Goal: Transaction & Acquisition: Purchase product/service

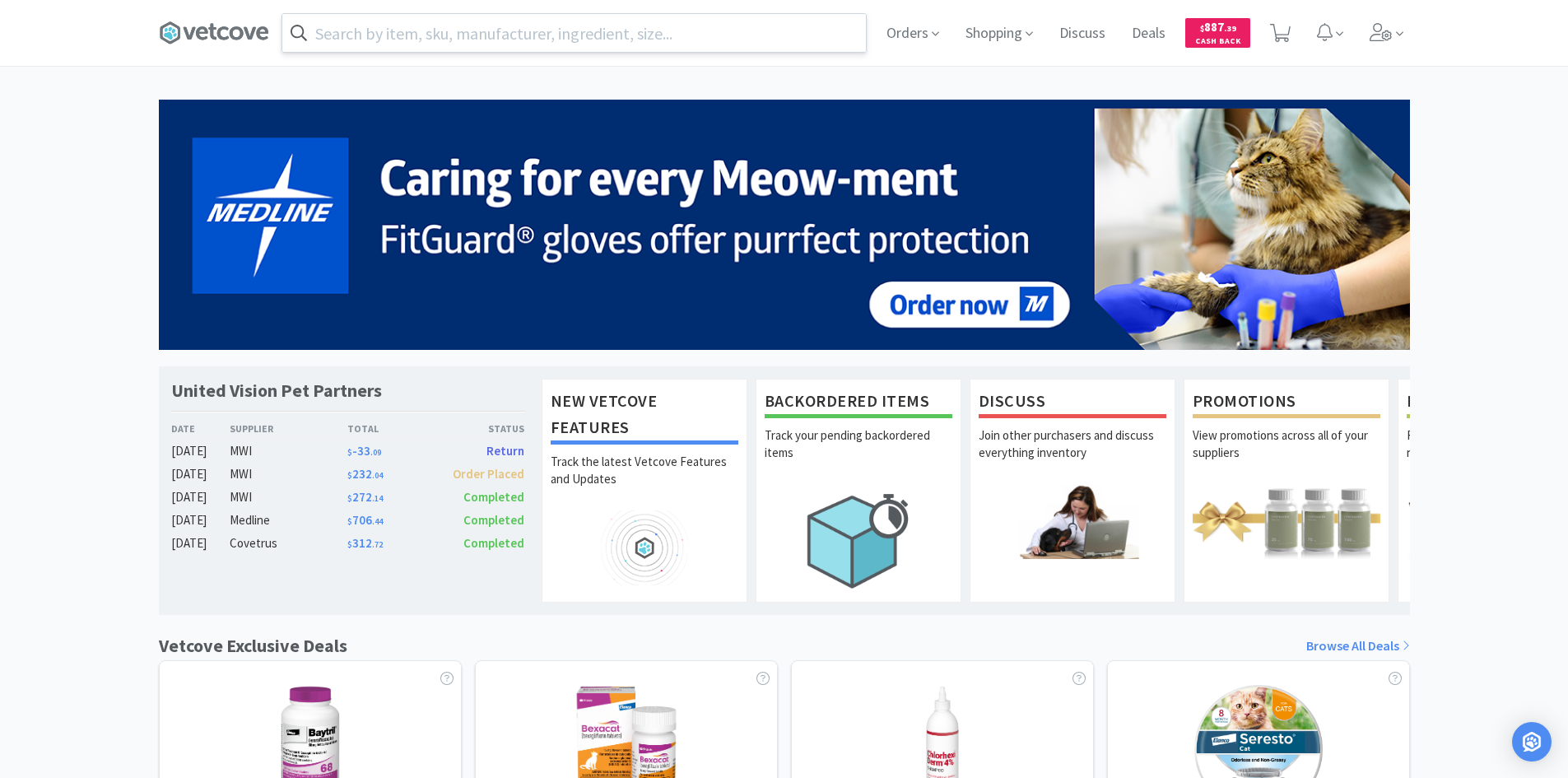
click at [433, 37] on input "text" at bounding box center [574, 33] width 583 height 38
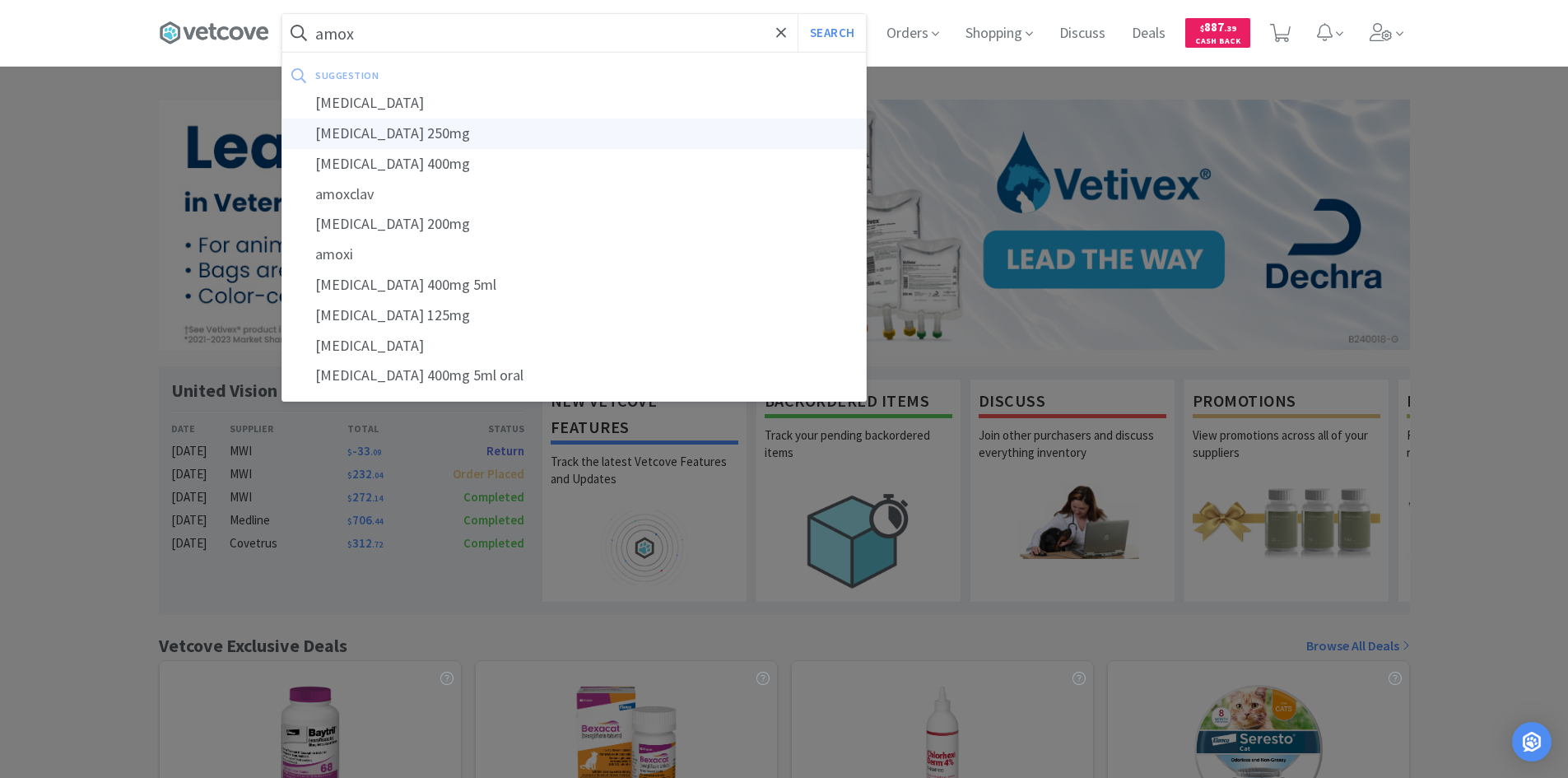
click at [407, 130] on div "[MEDICAL_DATA] 250mg" at bounding box center [574, 134] width 583 height 30
type input "[MEDICAL_DATA] 250mg"
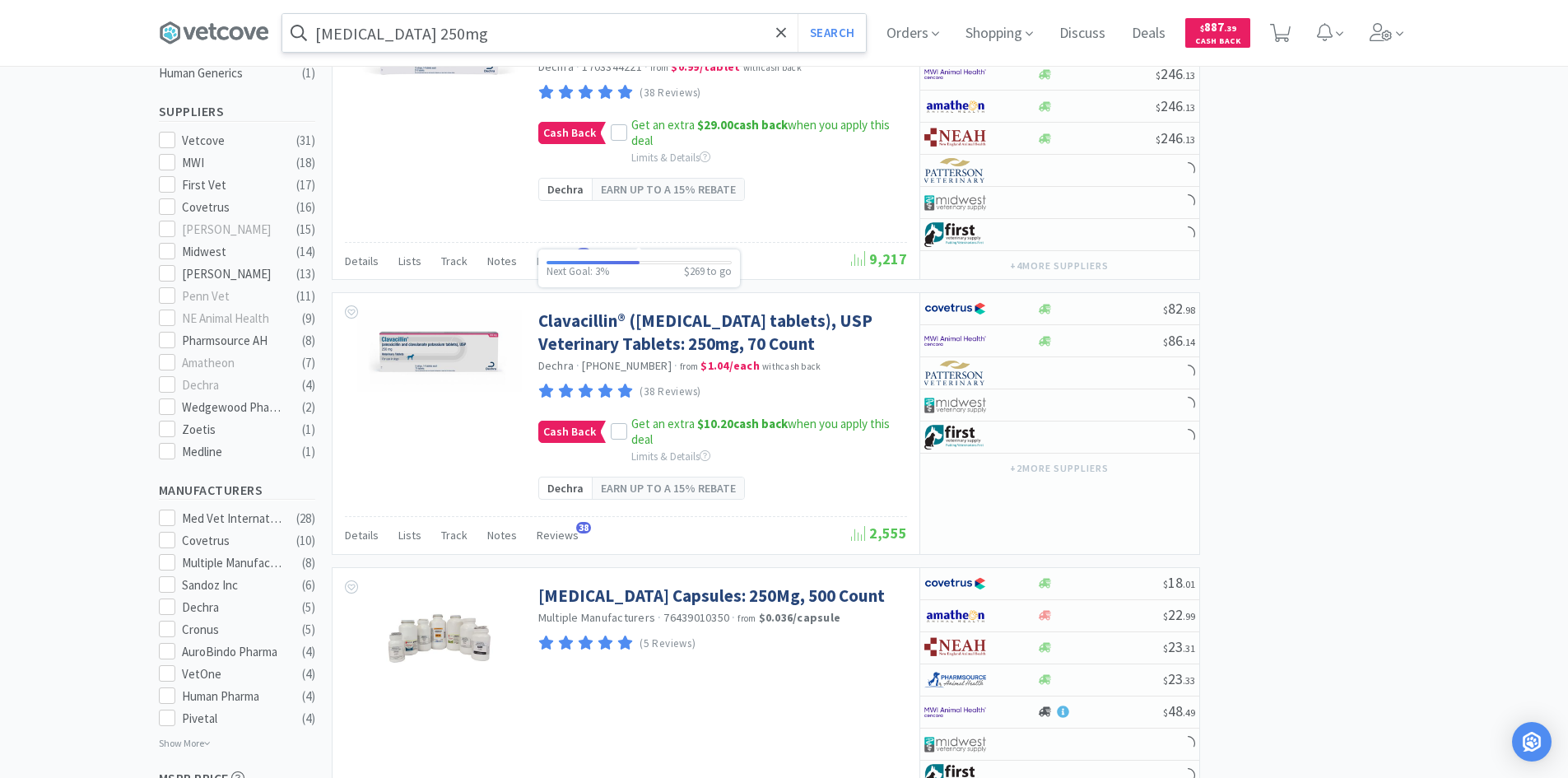
scroll to position [494, 0]
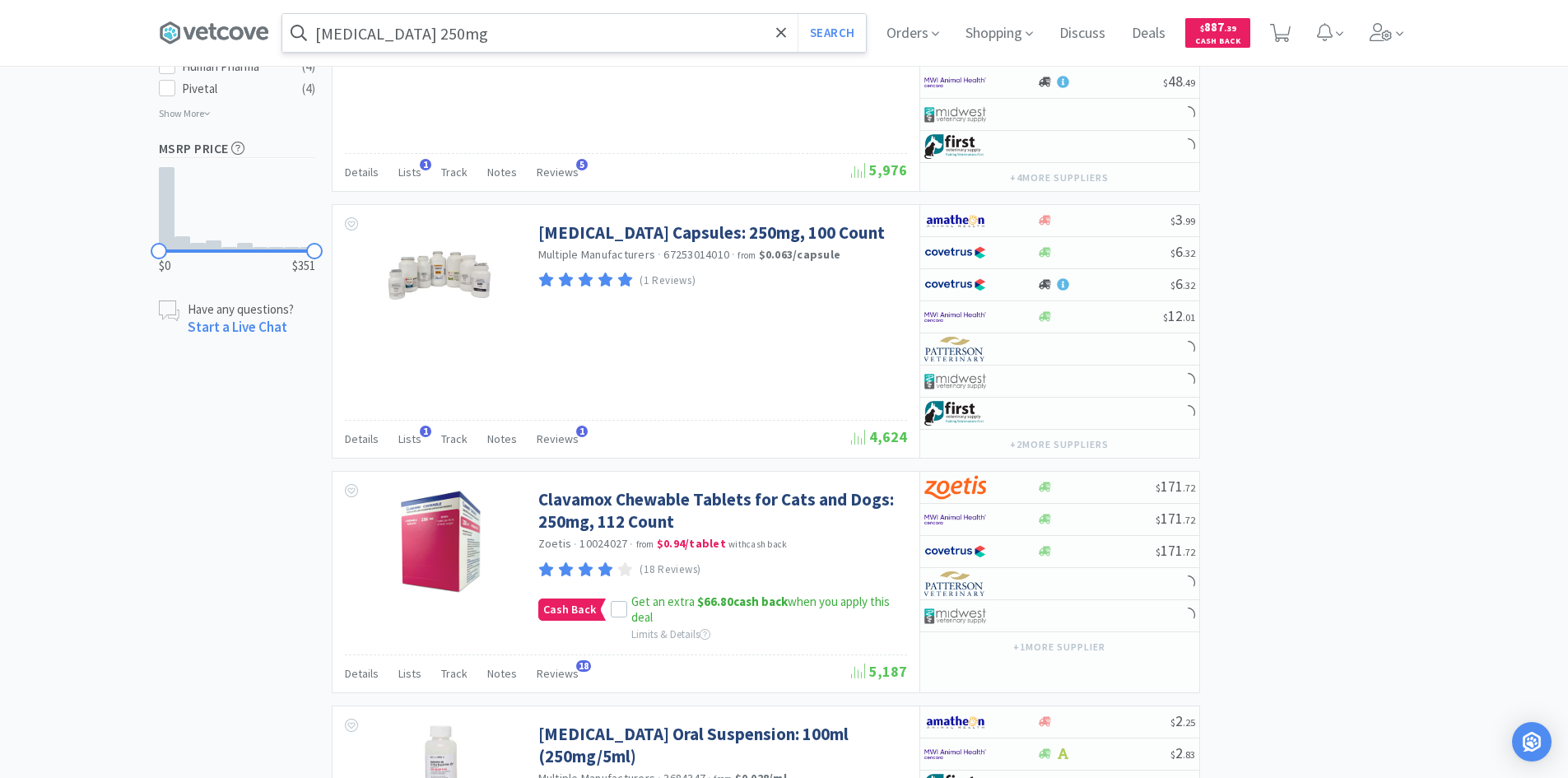
select select "1"
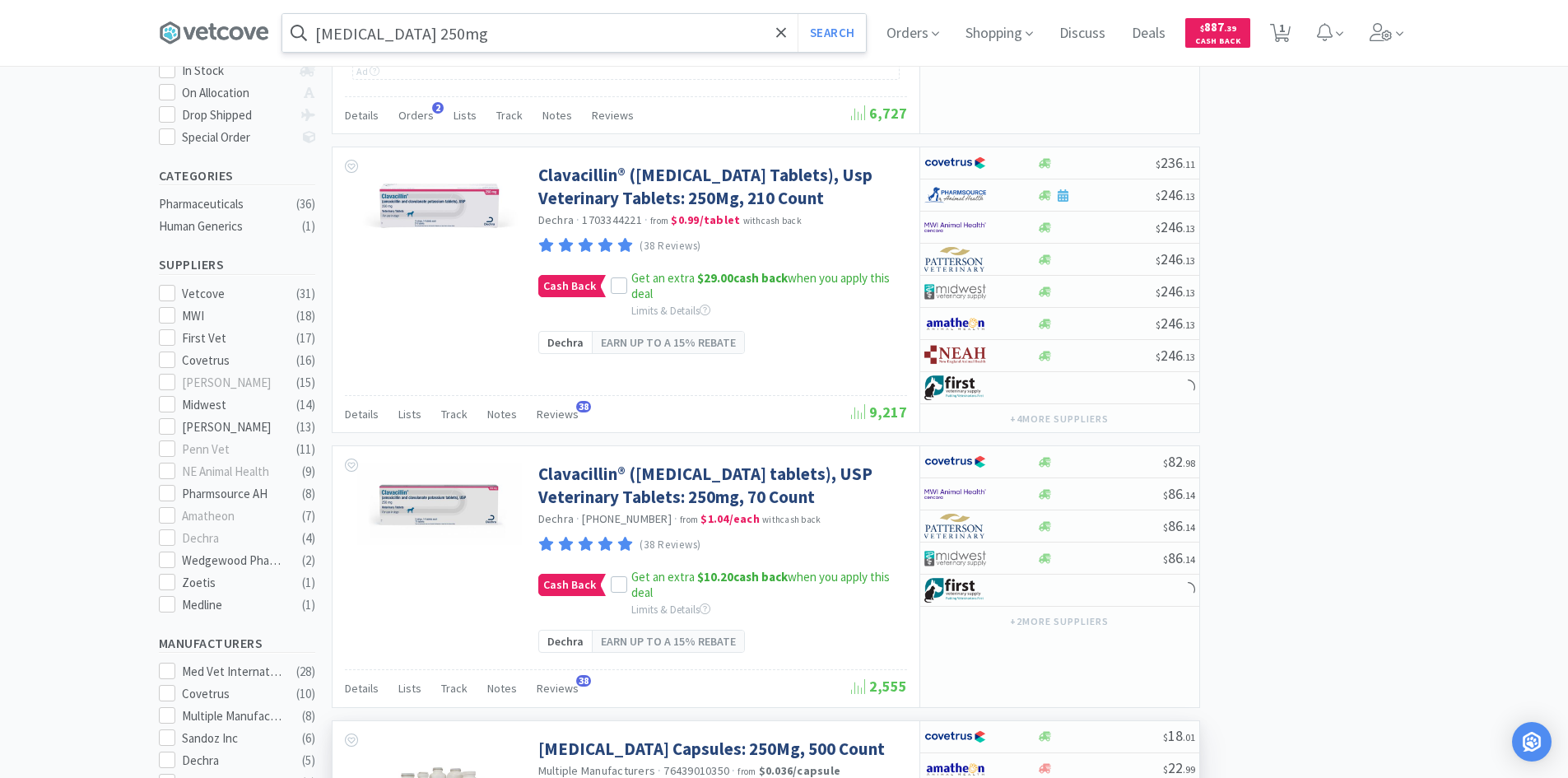
scroll to position [0, 0]
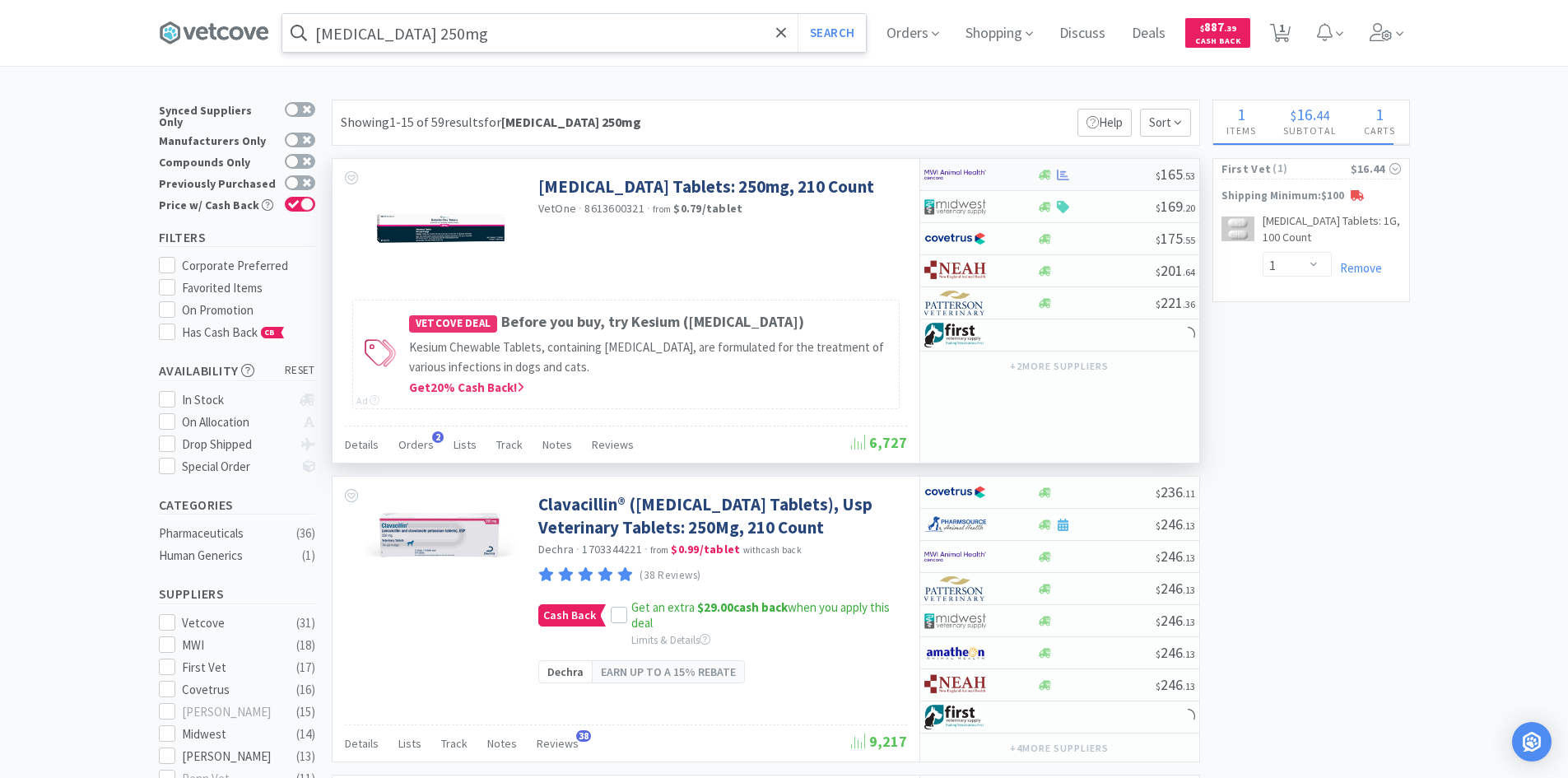
select select "1"
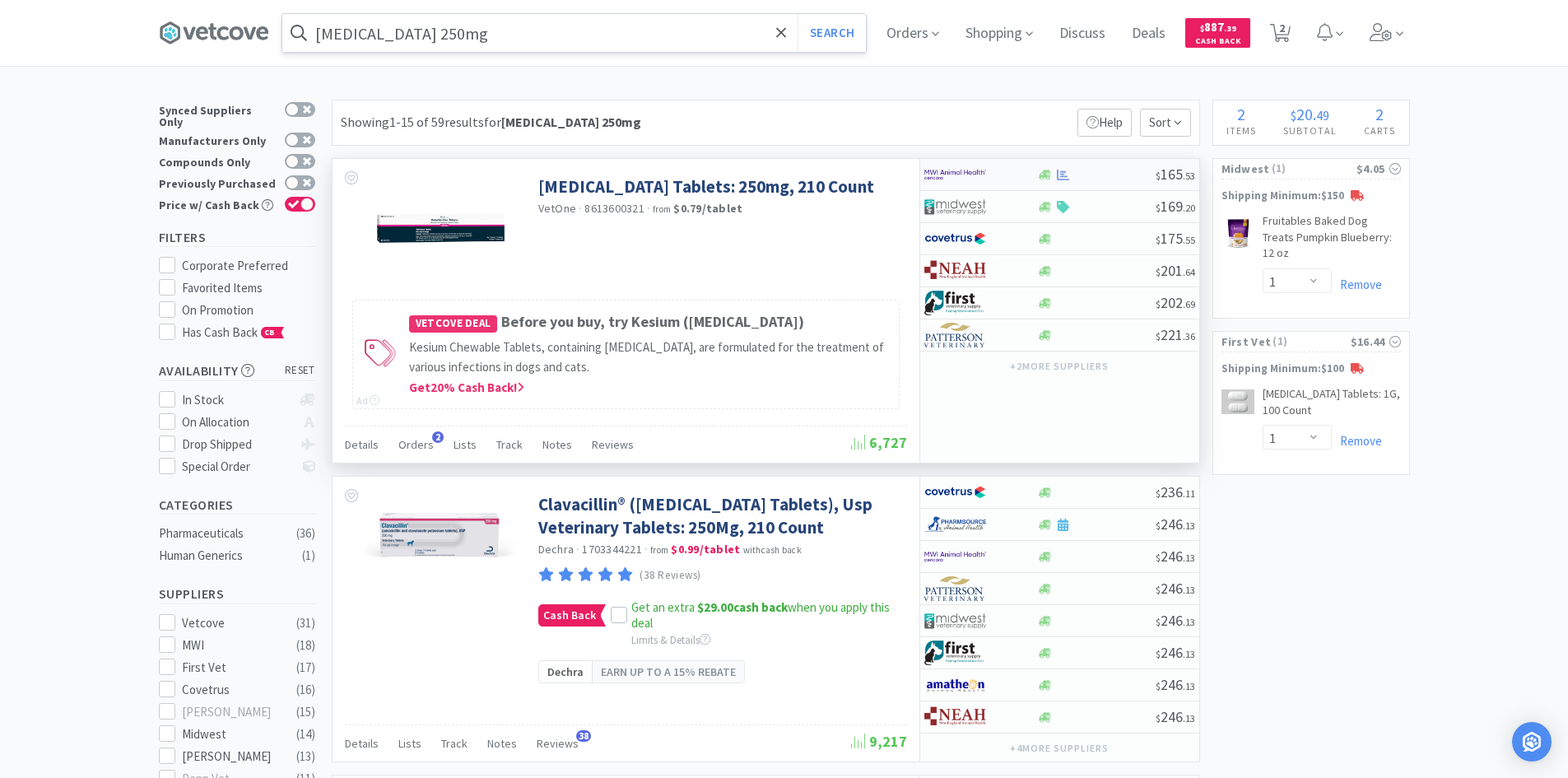
click at [996, 170] on div at bounding box center [969, 174] width 91 height 28
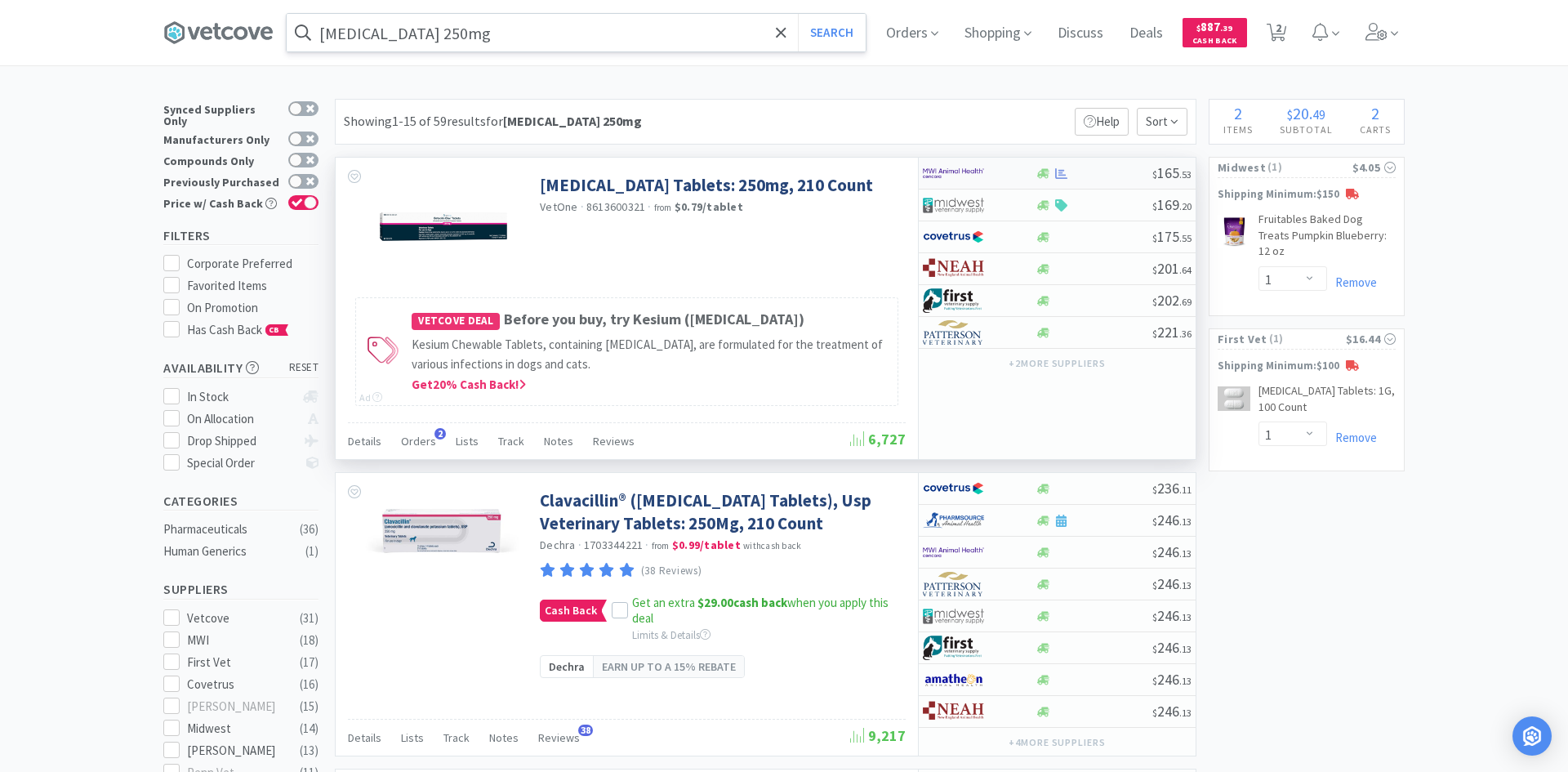
select select "1"
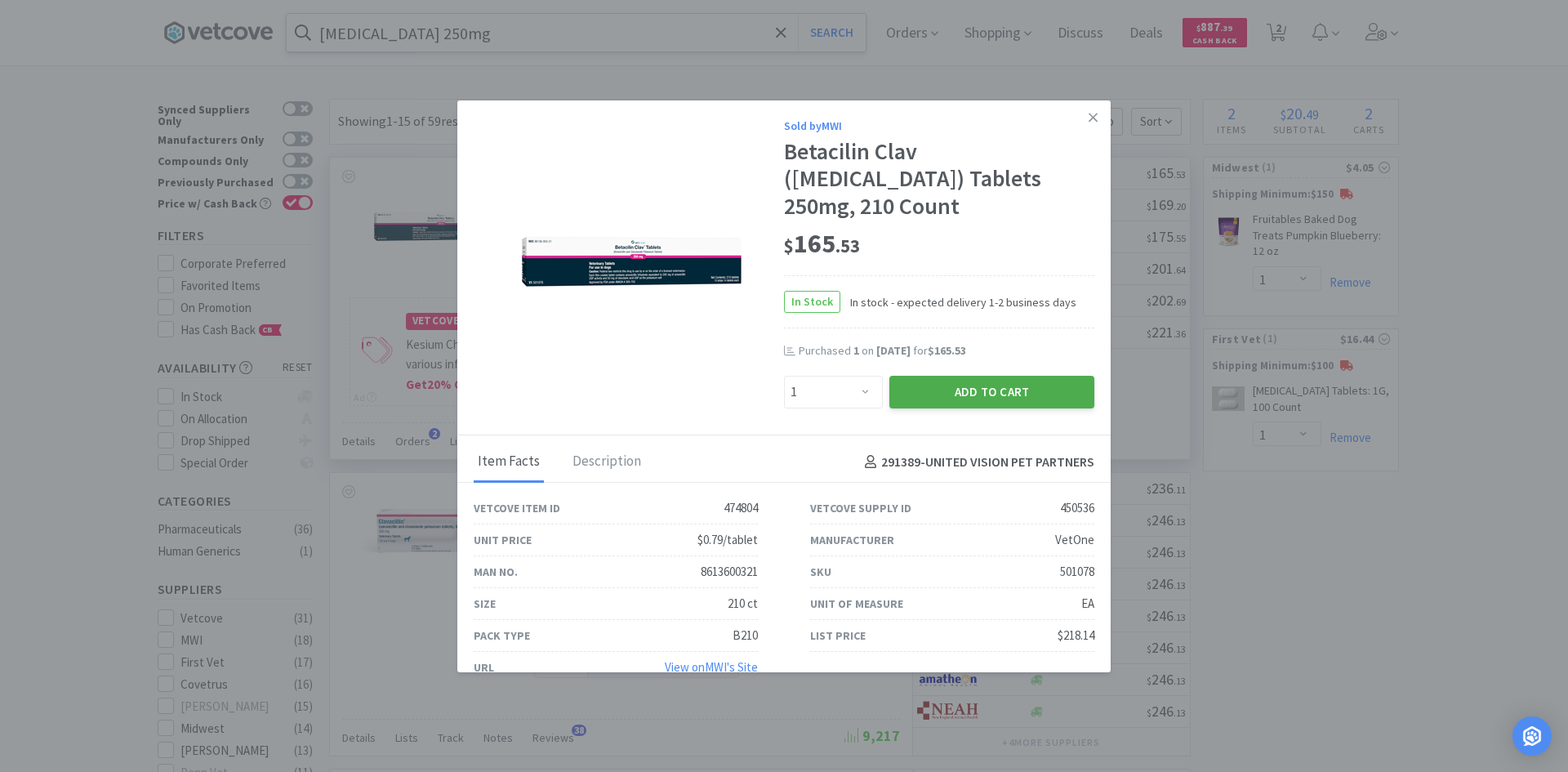
click at [1026, 388] on button "Add to Cart" at bounding box center [992, 391] width 205 height 33
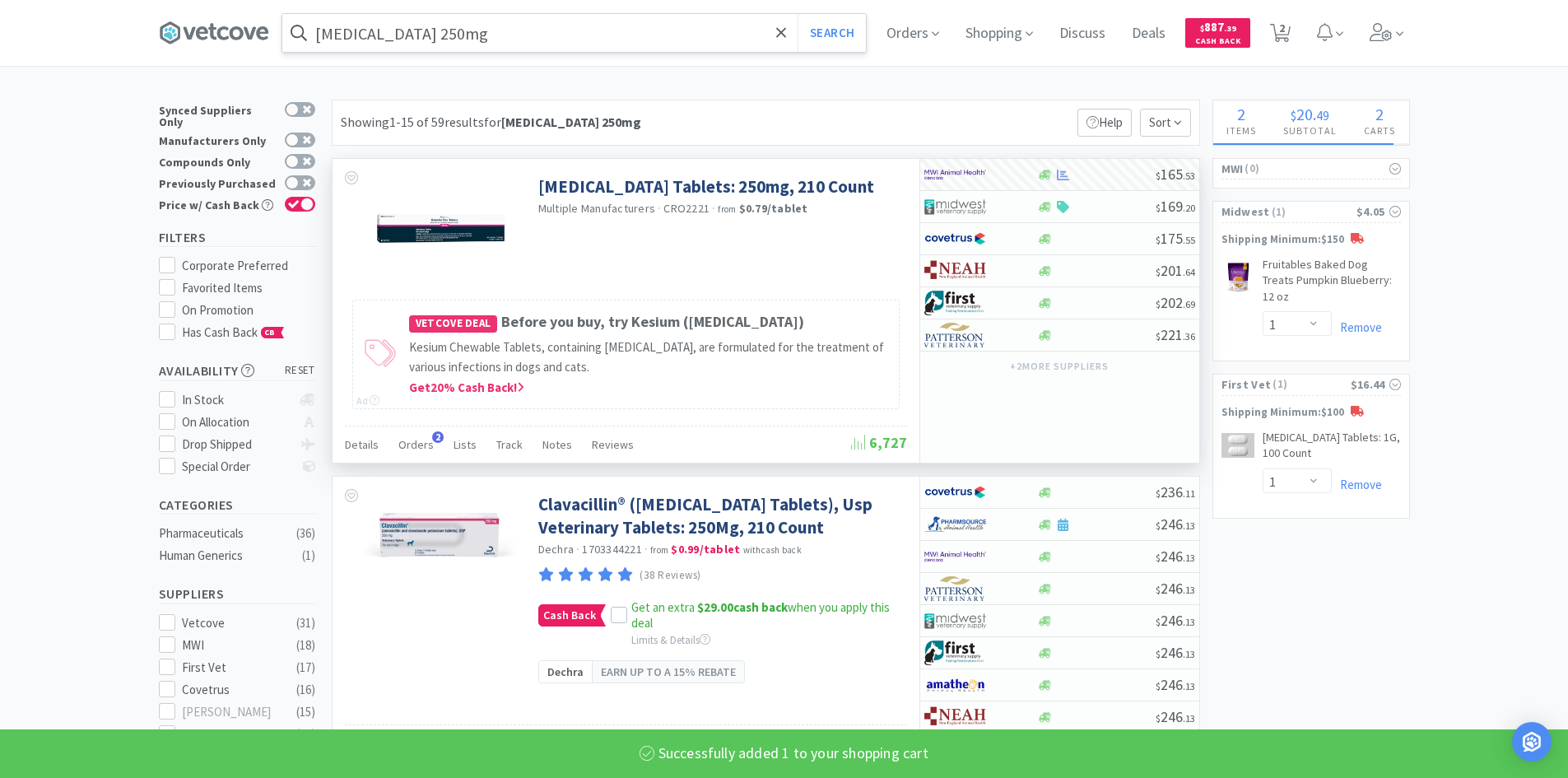
select select "1"
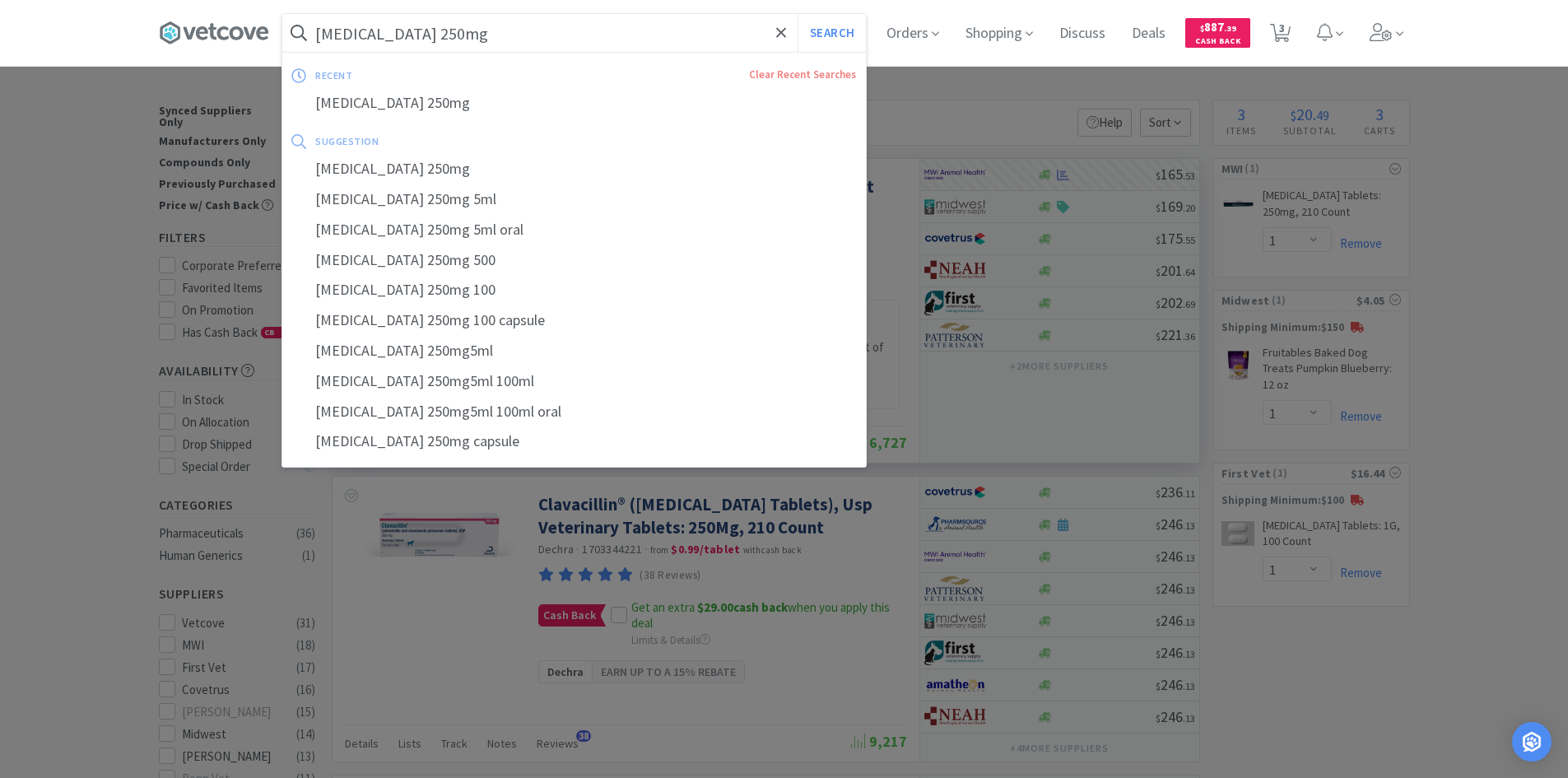
click at [643, 35] on input "[MEDICAL_DATA] 250mg" at bounding box center [574, 33] width 583 height 38
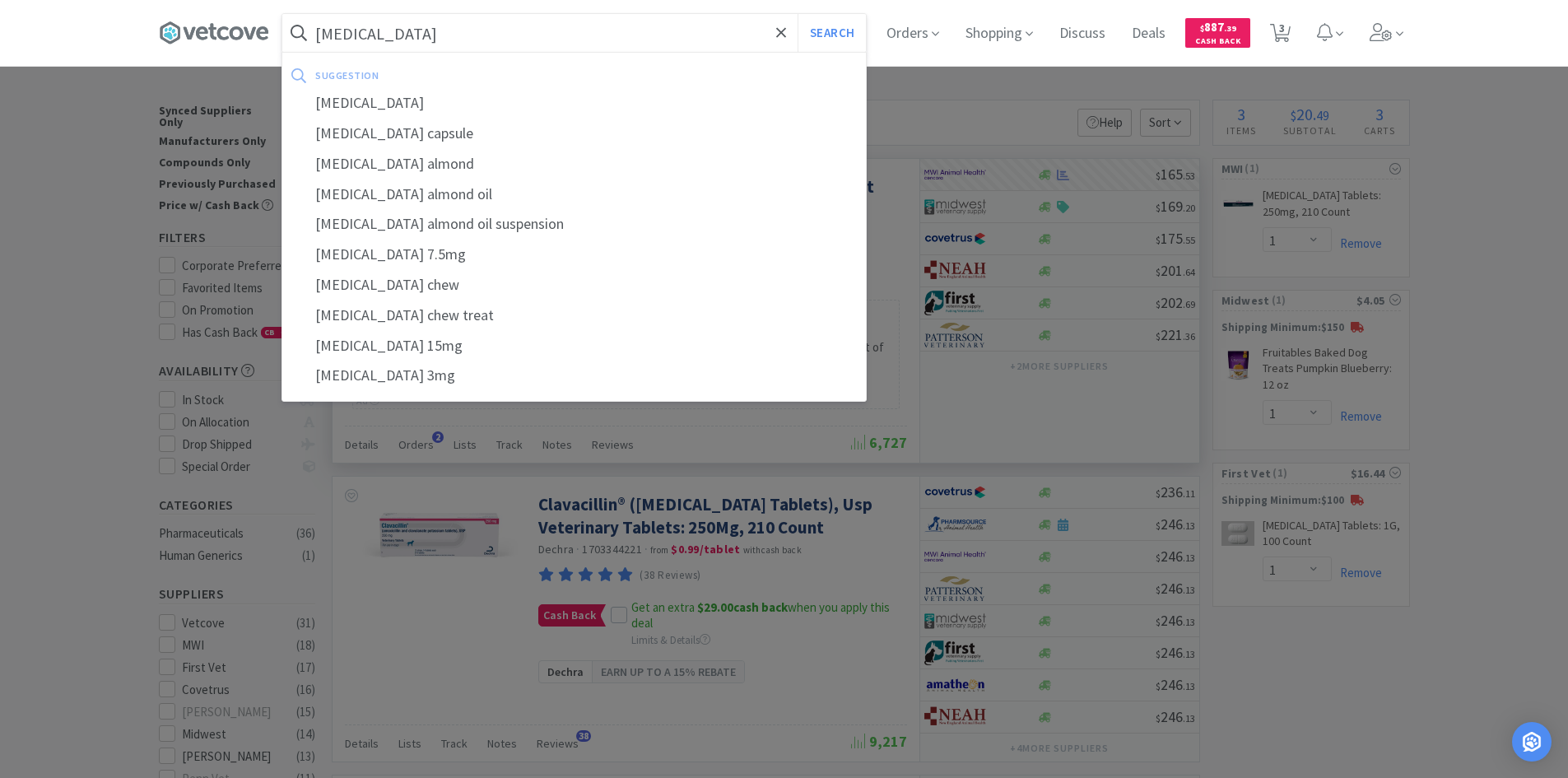
type input "[MEDICAL_DATA]"
click at [798, 14] on button "Search" at bounding box center [831, 33] width 69 height 38
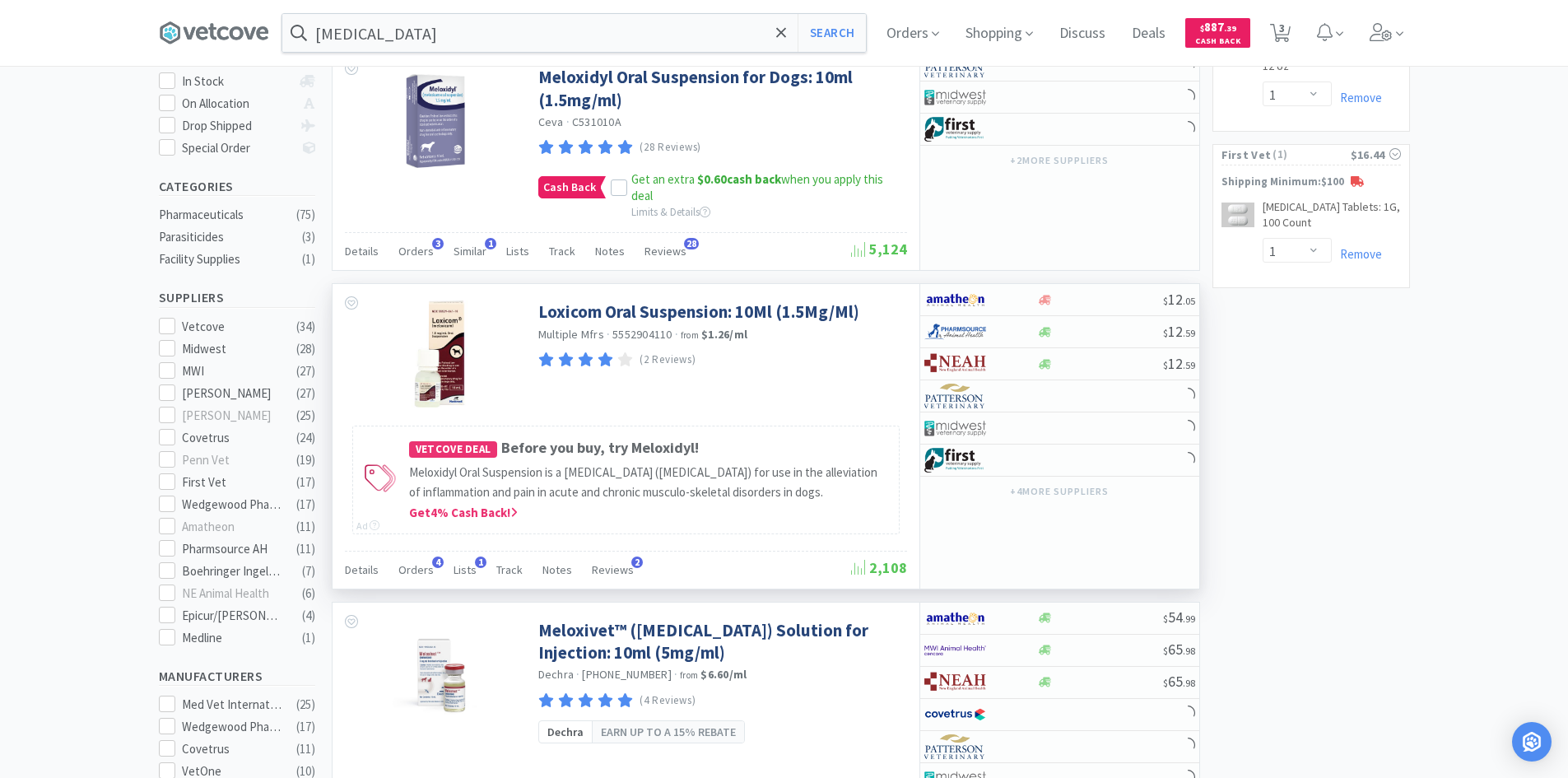
scroll to position [329, 0]
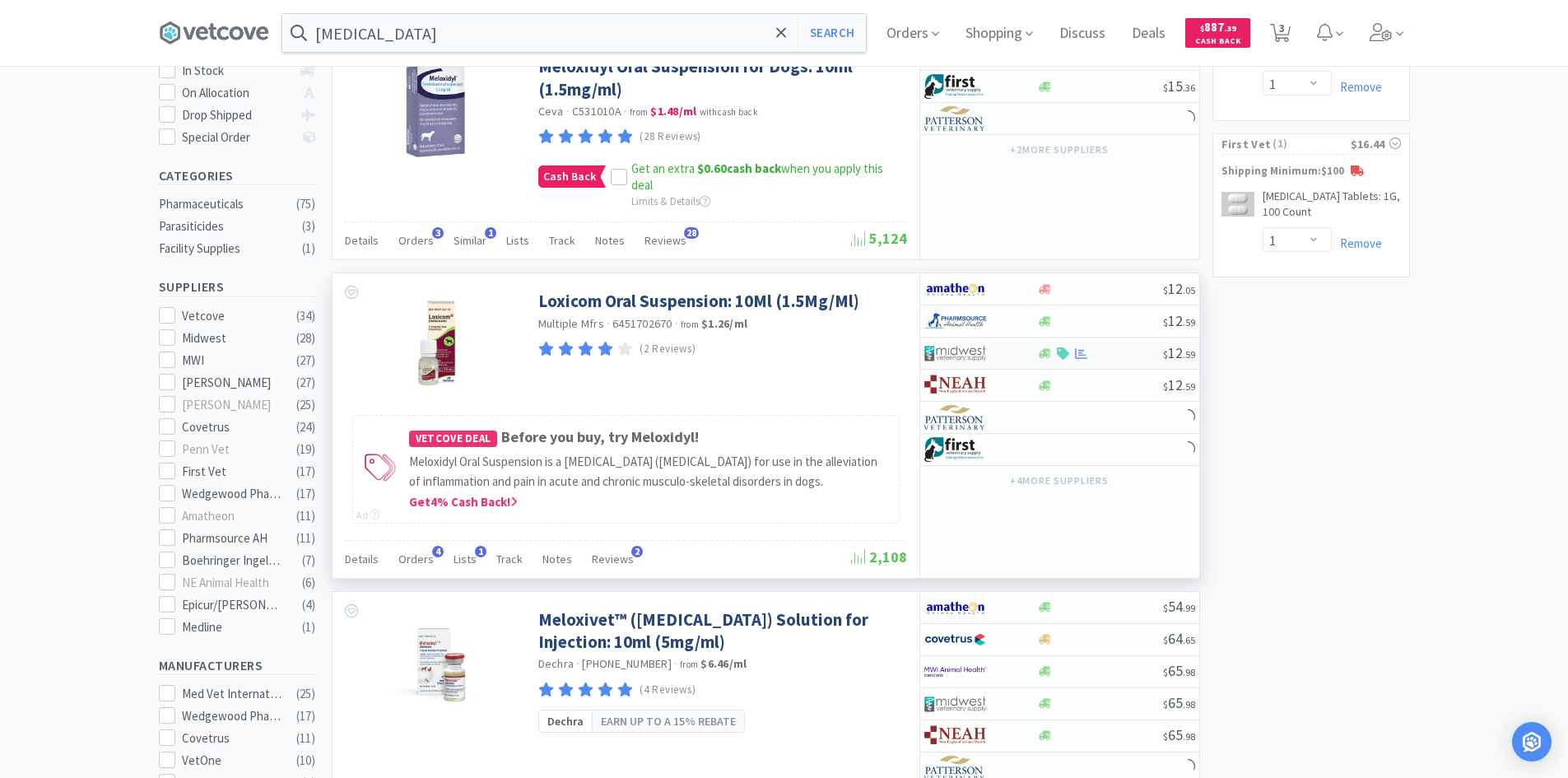
click at [1009, 354] on div at bounding box center [969, 353] width 91 height 28
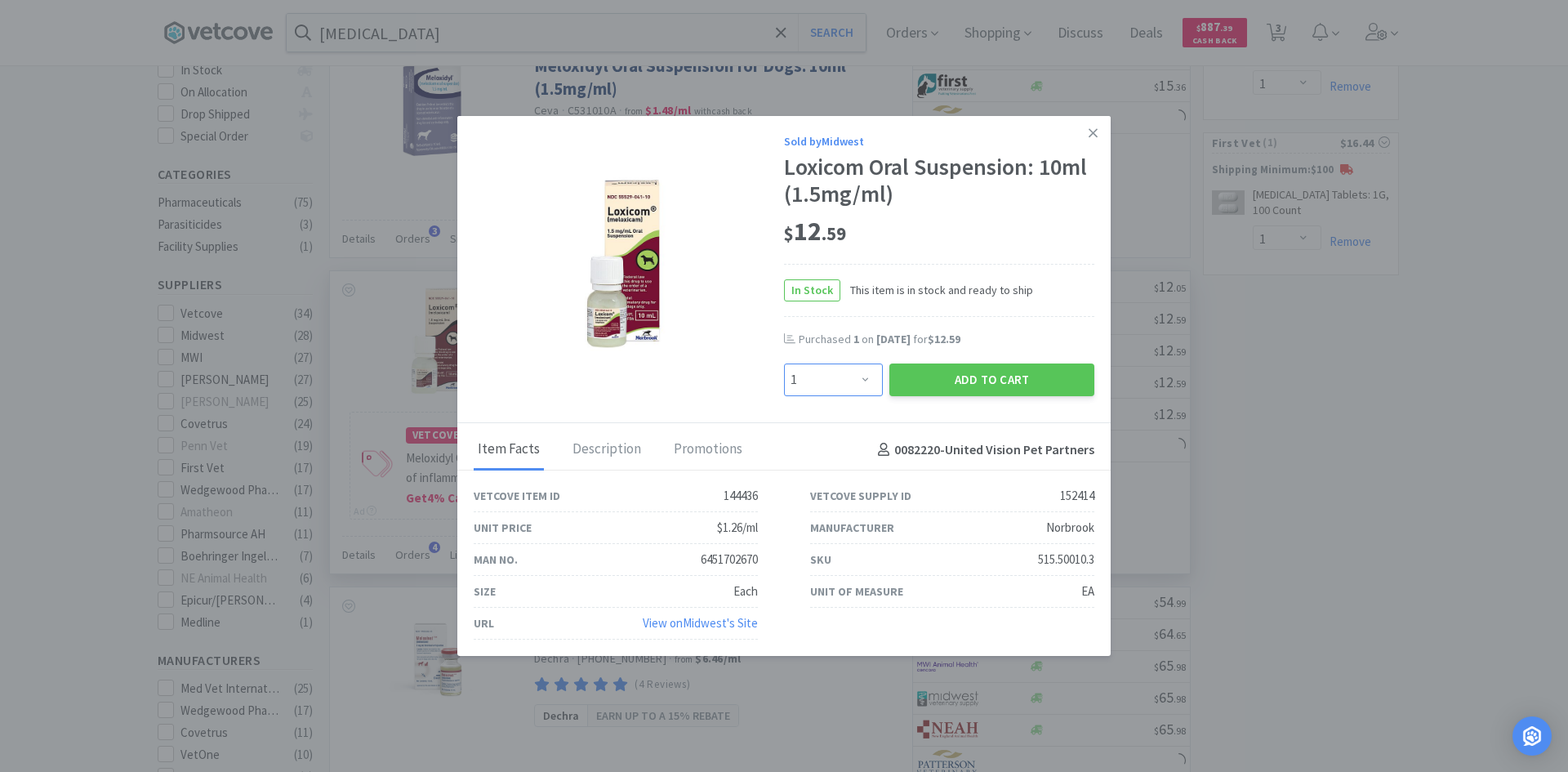
click at [845, 374] on select "Enter Quantity 1 2 3 4 5 6 7 8 9 10 11 12 13 14 15 16 17 18 19 20 Enter Quantity" at bounding box center [834, 380] width 99 height 33
select select "3"
click at [784, 364] on select "Enter Quantity 1 2 3 4 5 6 7 8 9 10 11 12 13 14 15 16 17 18 19 20 Enter Quantity" at bounding box center [834, 380] width 99 height 33
click at [957, 375] on button "Add to Cart" at bounding box center [992, 380] width 205 height 33
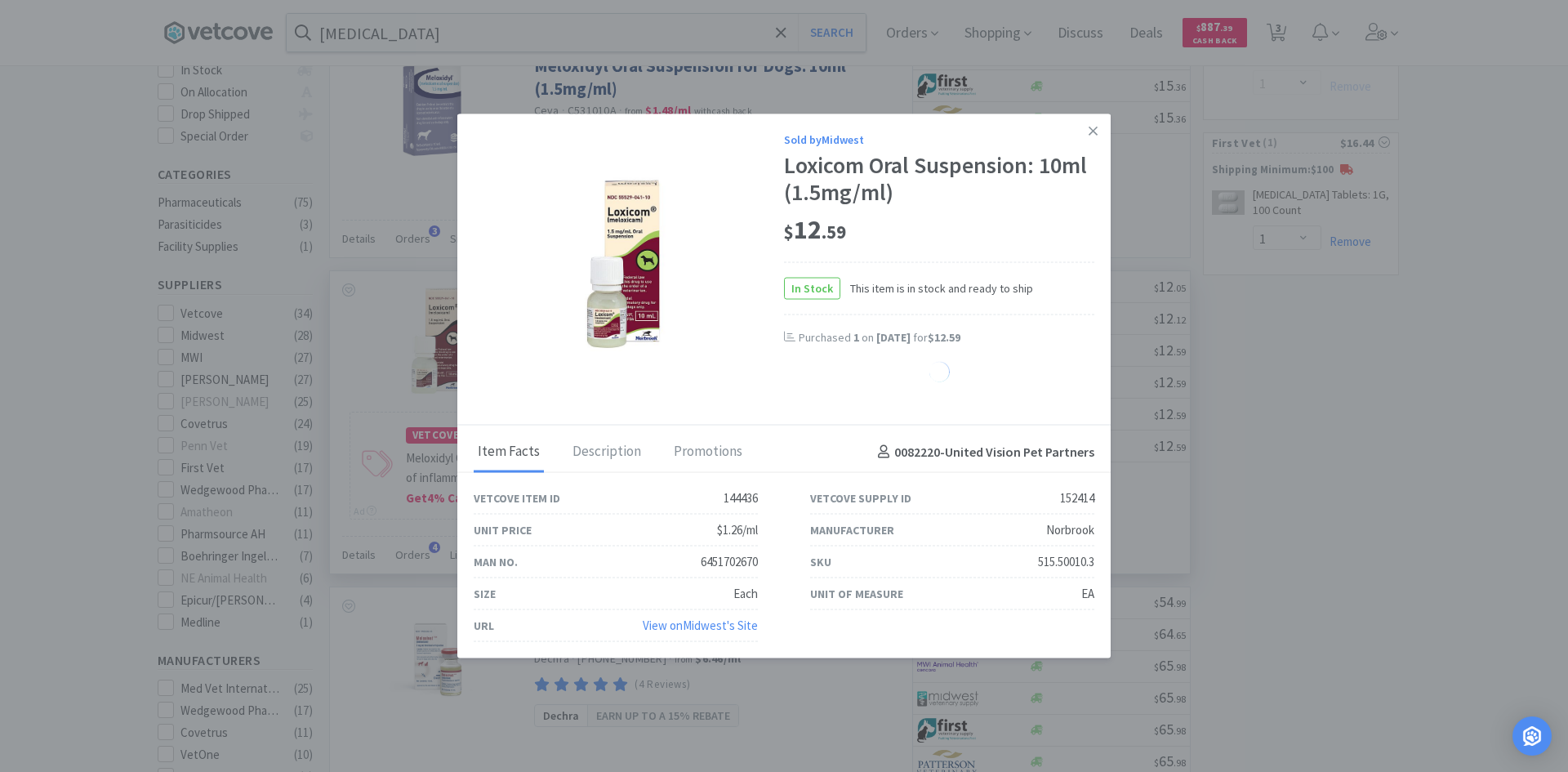
select select "3"
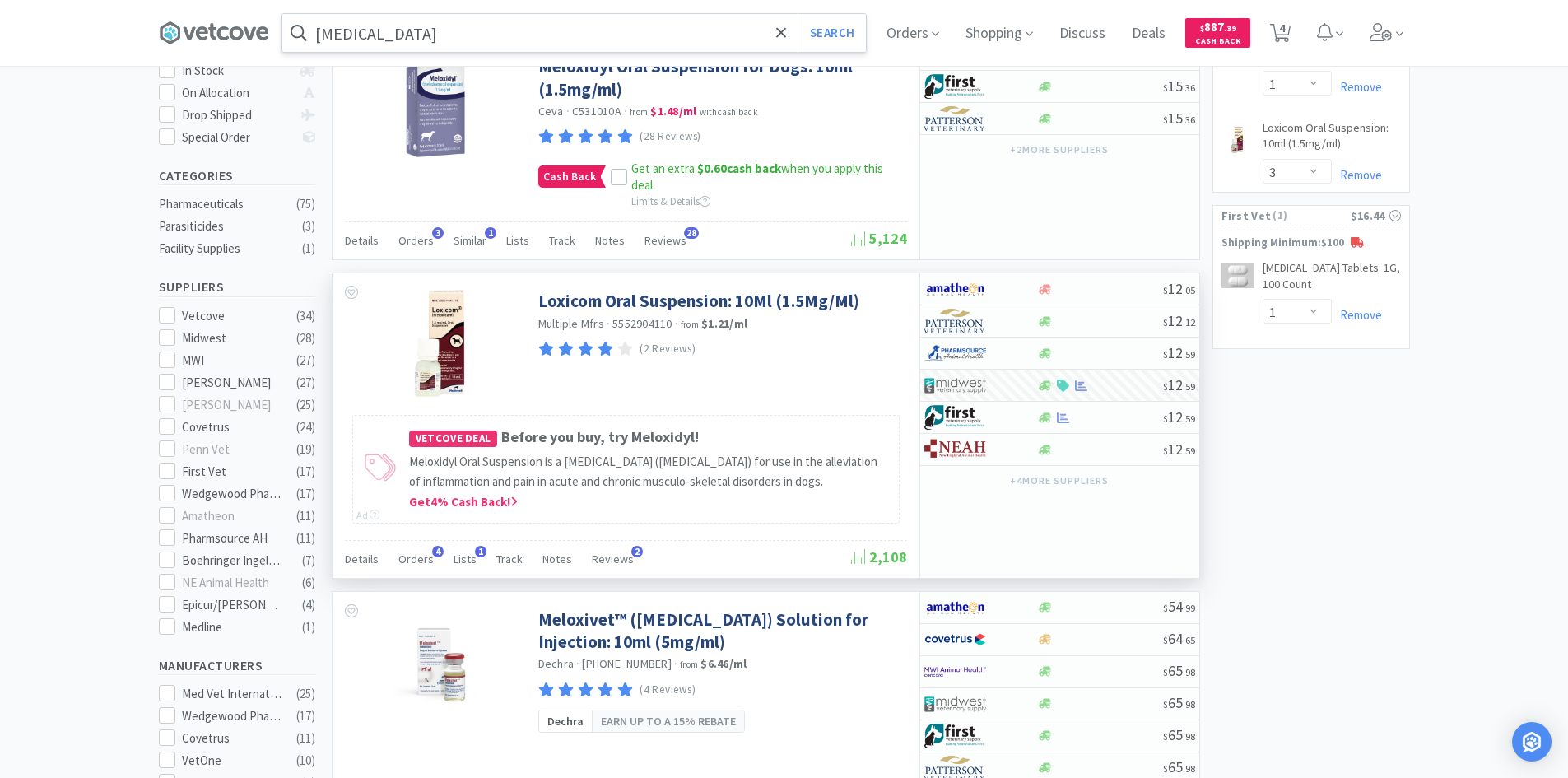
click at [687, 22] on input "[MEDICAL_DATA]" at bounding box center [574, 33] width 583 height 38
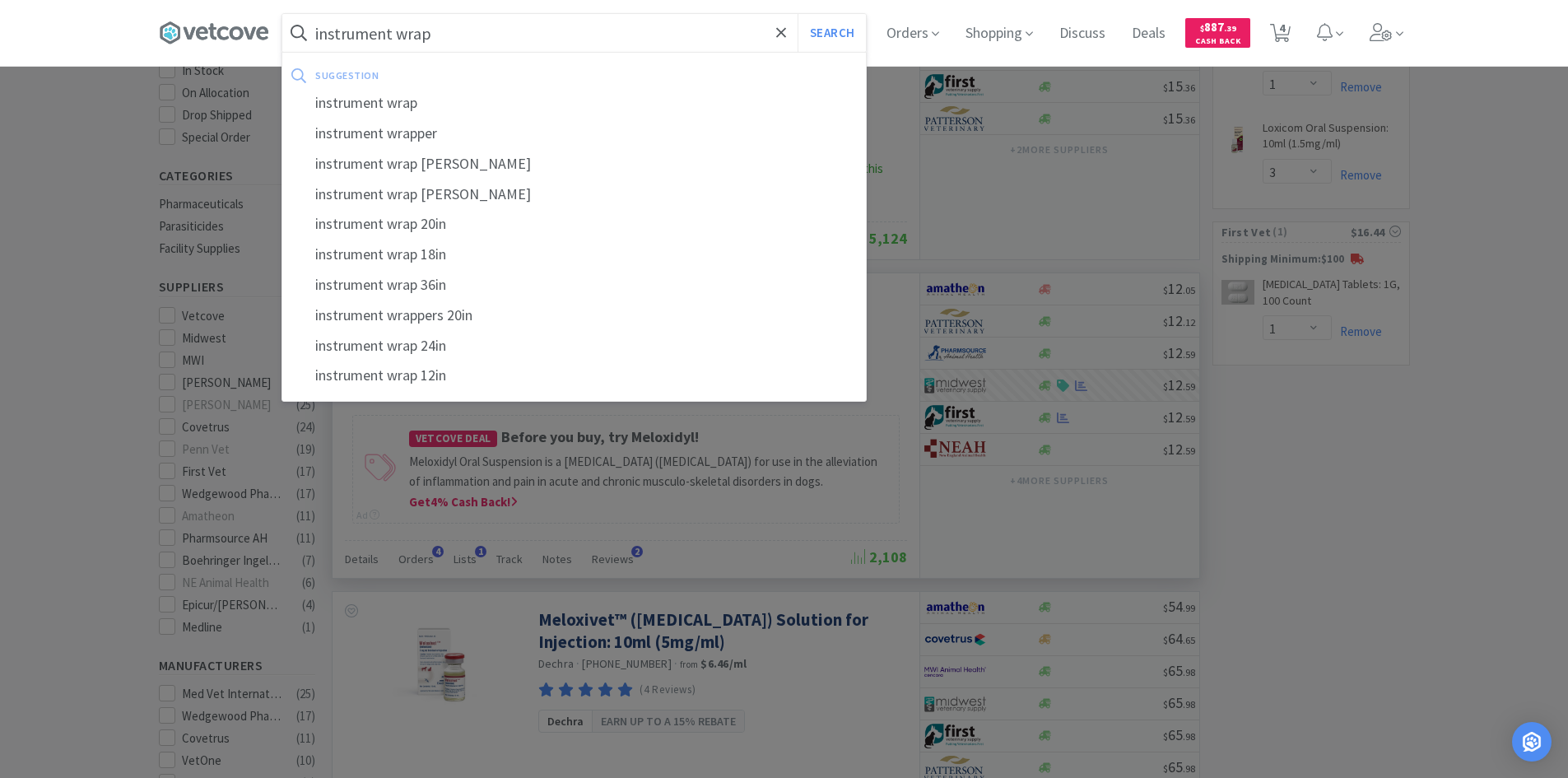
type input "instrument wrap"
click at [798, 14] on button "Search" at bounding box center [831, 33] width 69 height 38
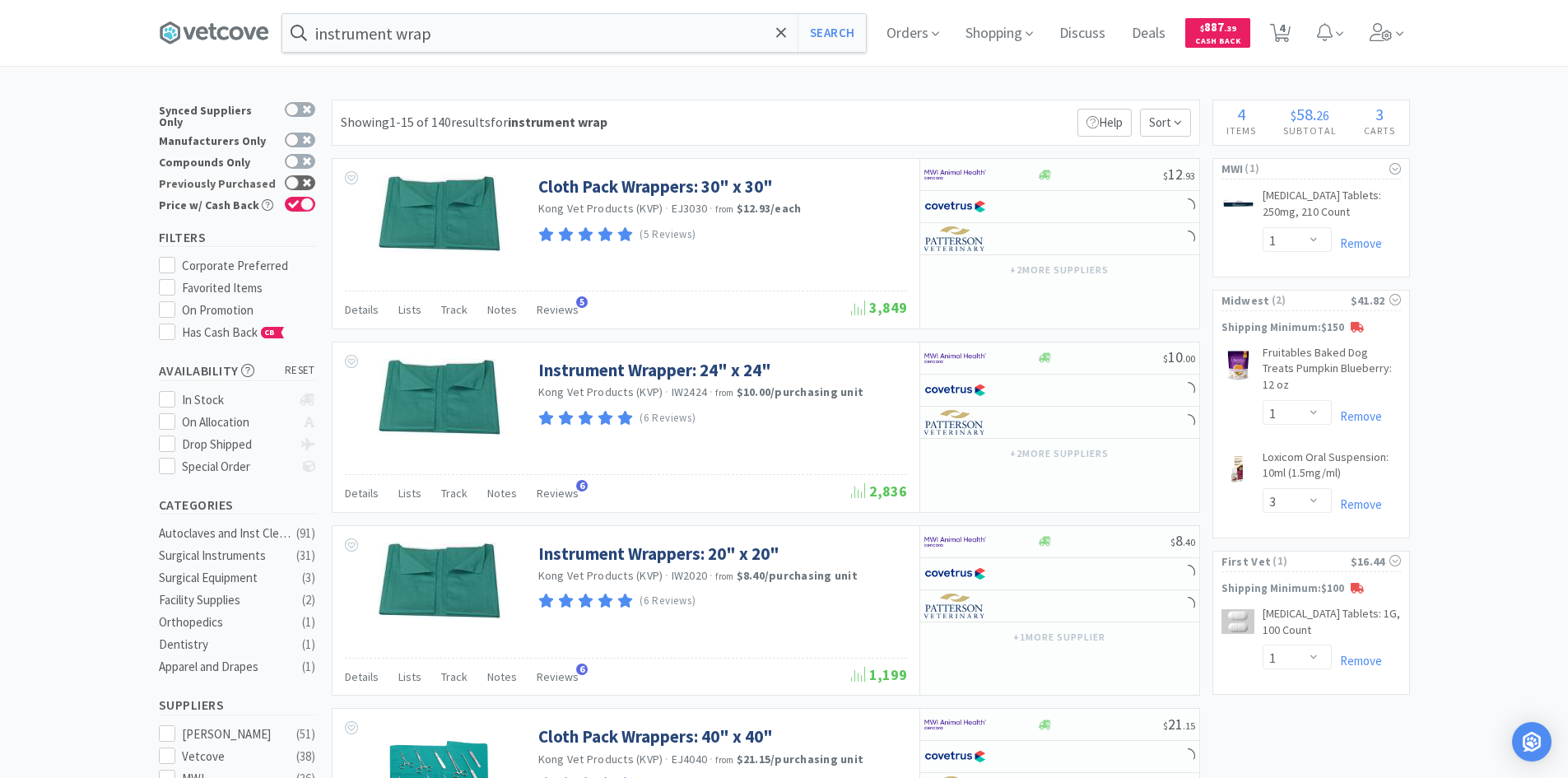
click at [303, 175] on div at bounding box center [300, 183] width 30 height 15
checkbox input "true"
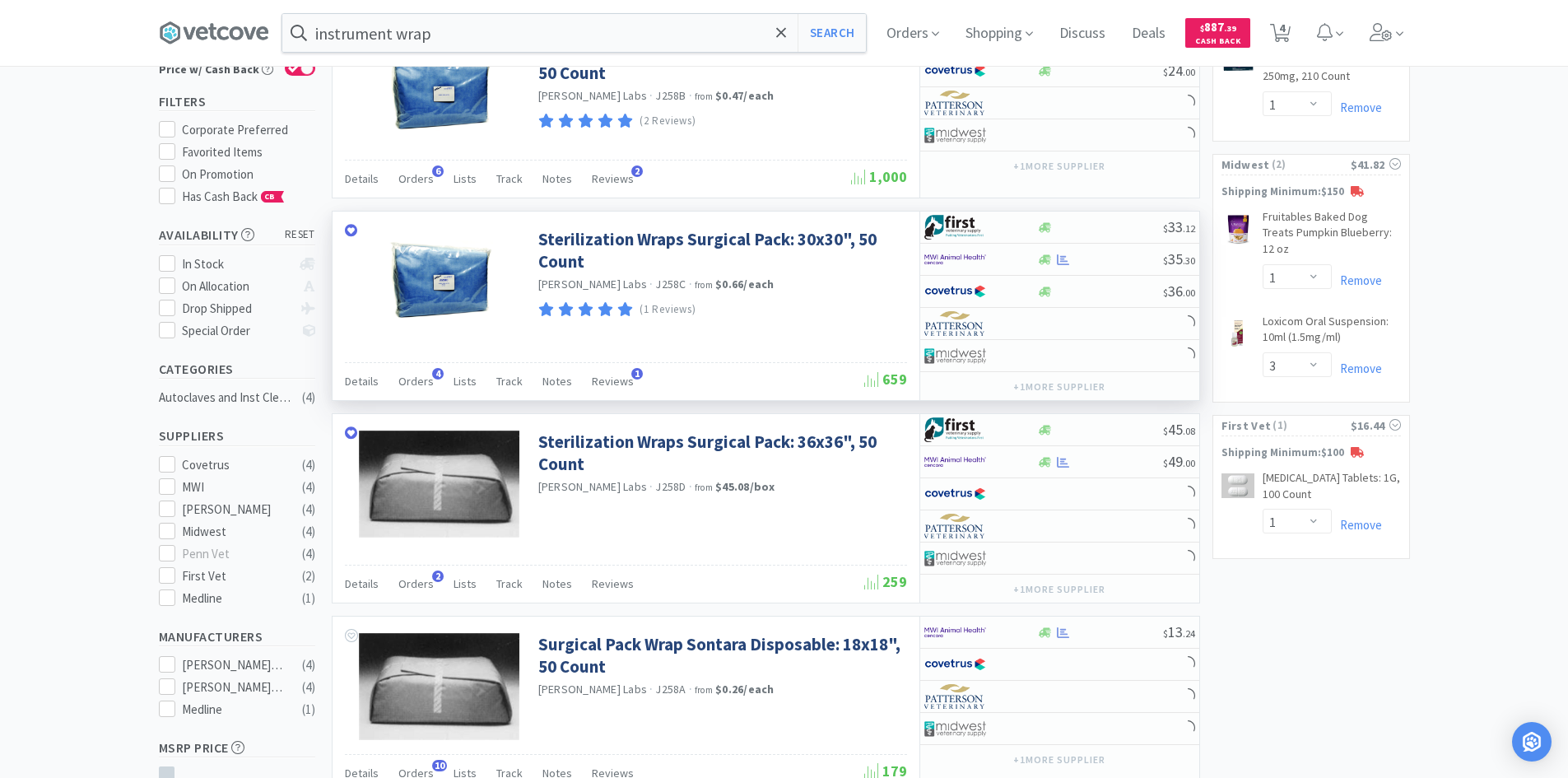
scroll to position [329, 0]
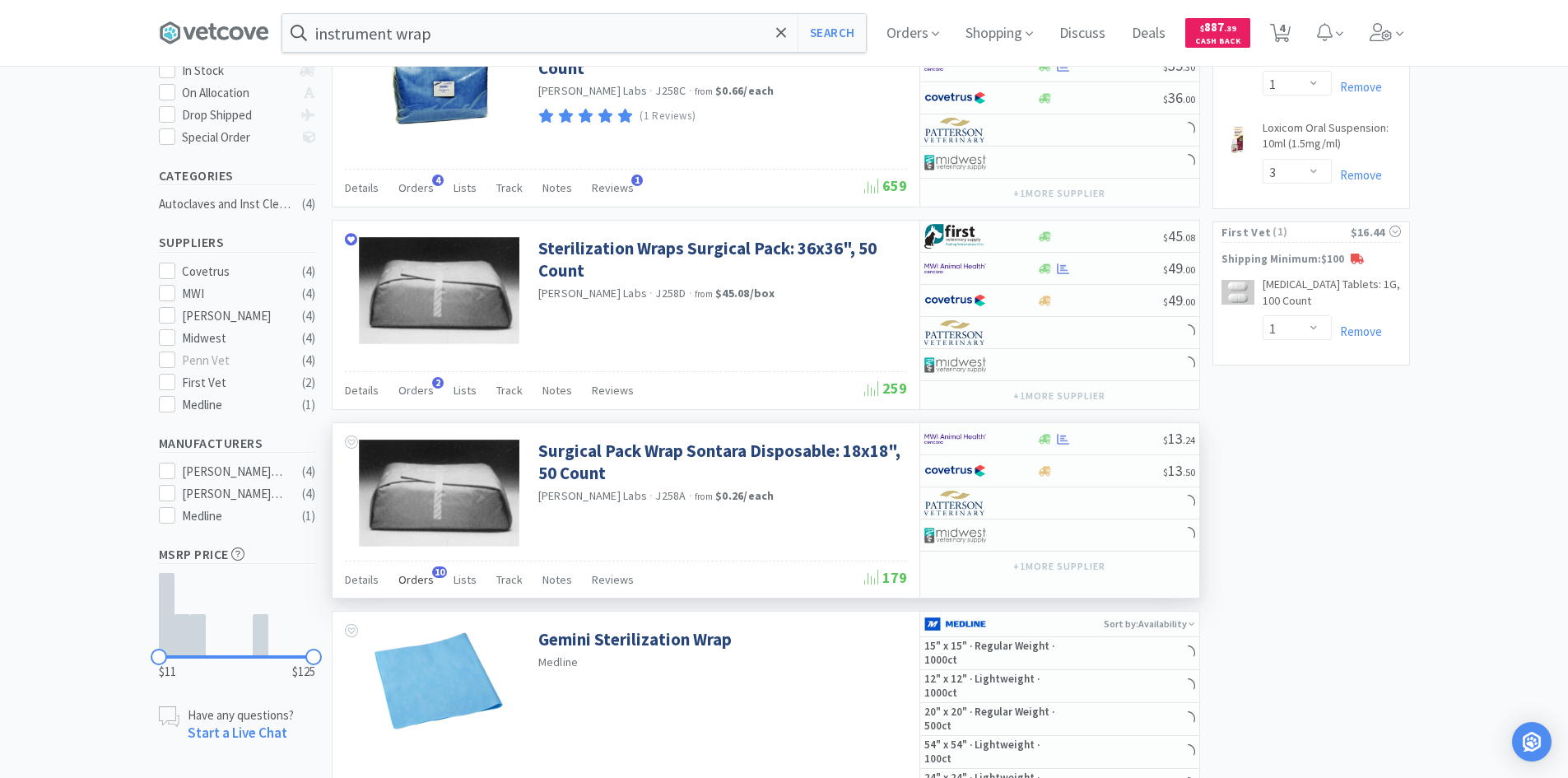
click at [416, 580] on span "Orders" at bounding box center [417, 580] width 36 height 15
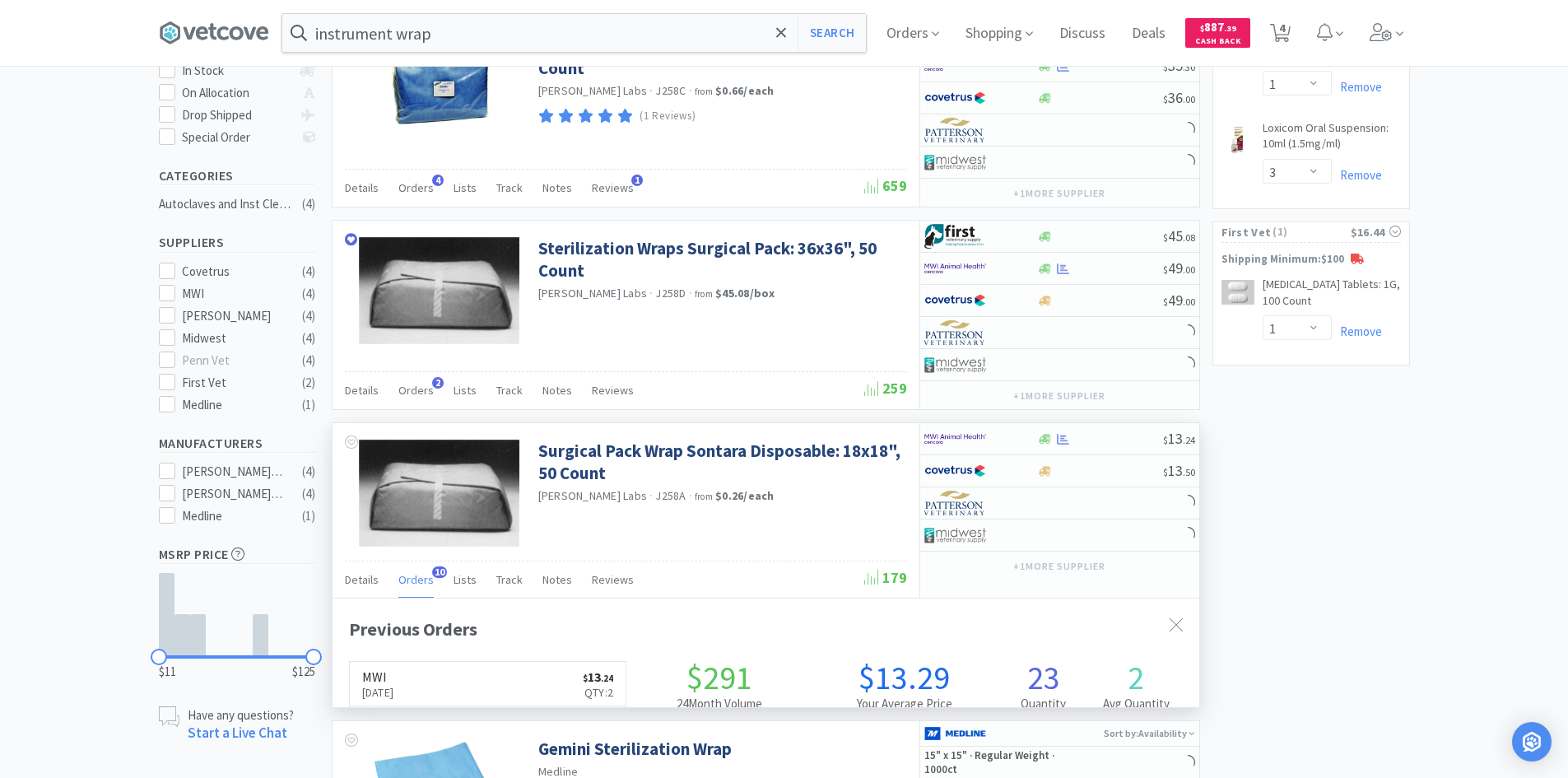
scroll to position [441, 867]
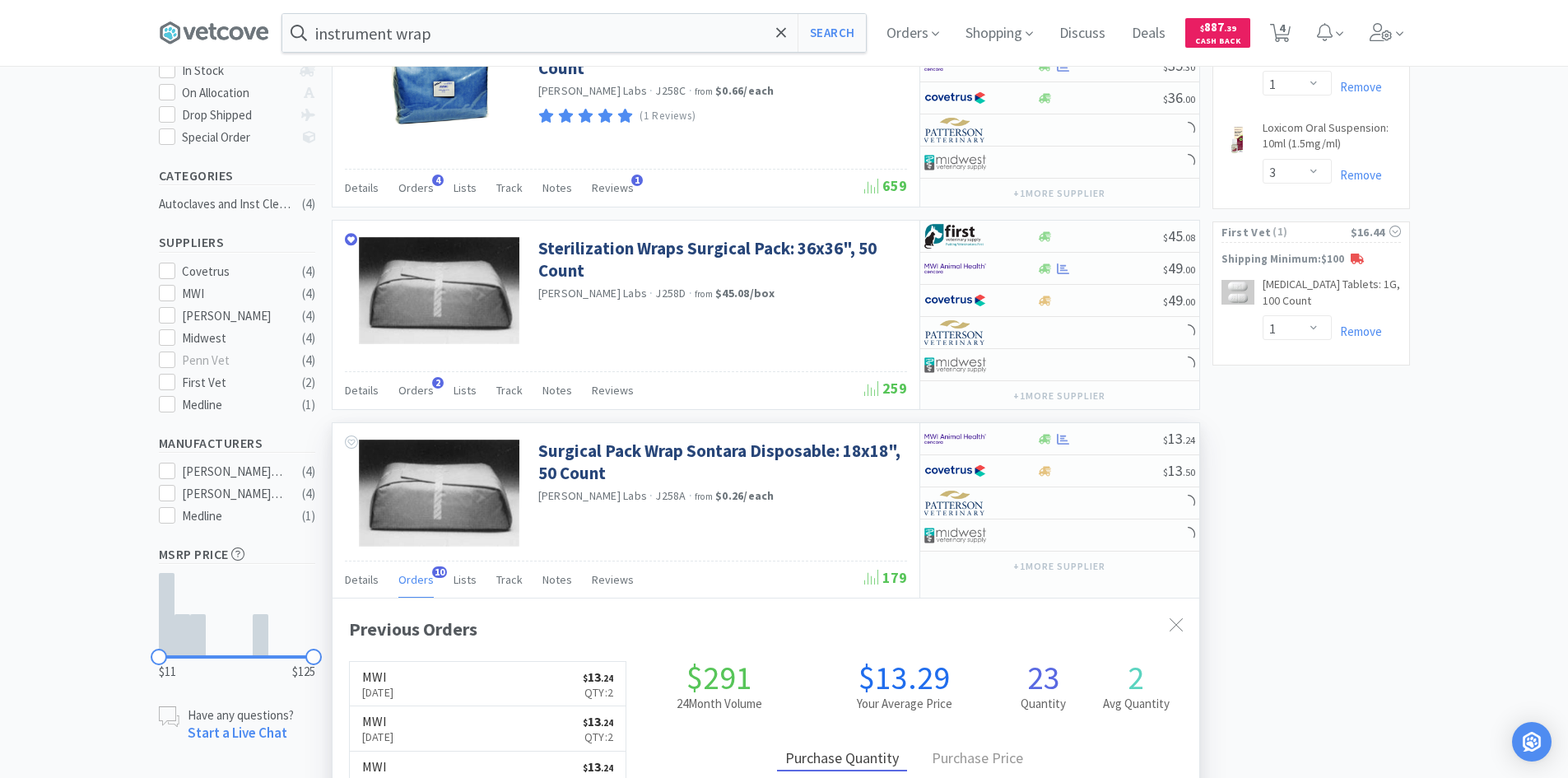
click at [416, 580] on span "Orders" at bounding box center [417, 580] width 36 height 15
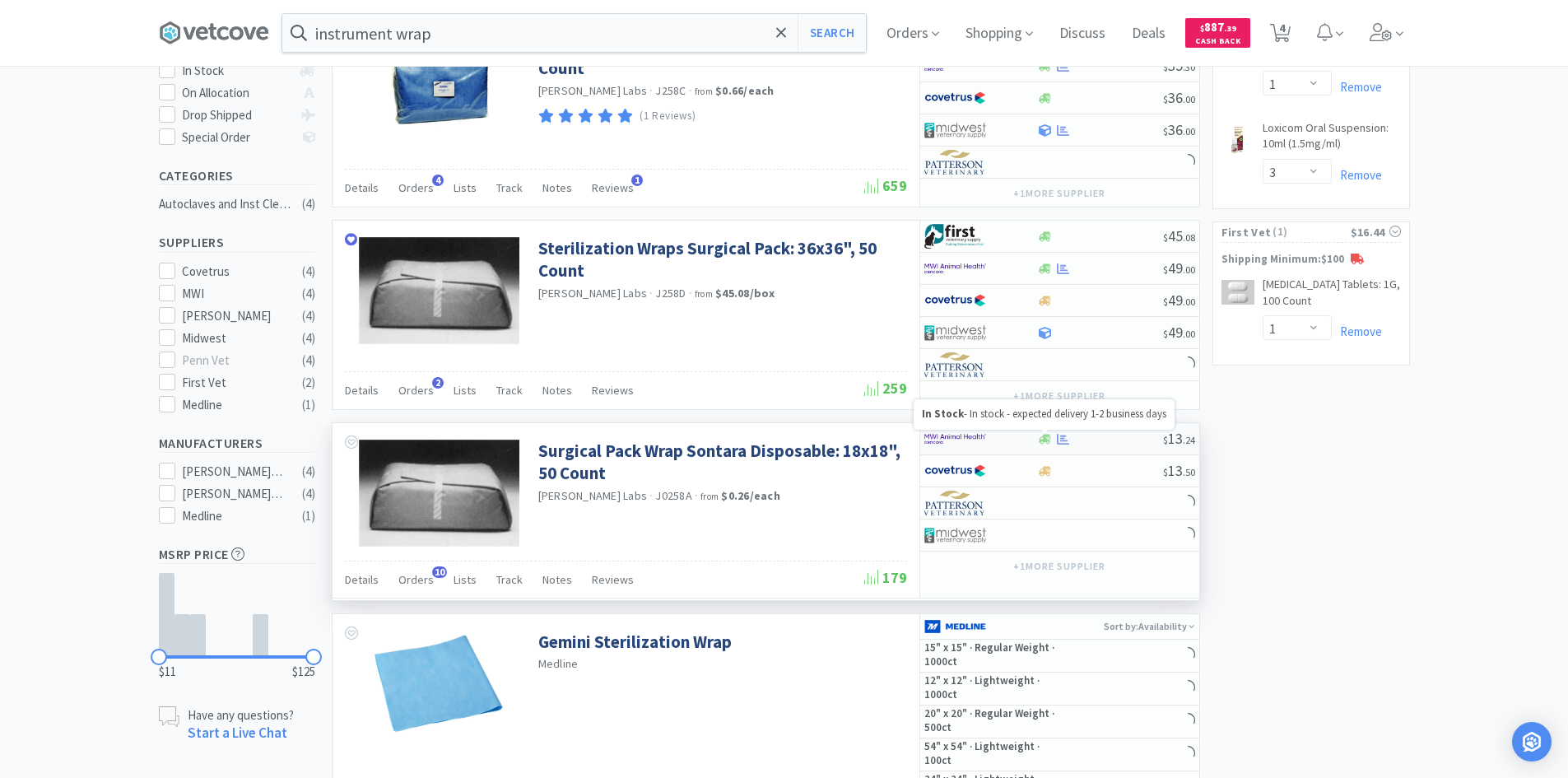
click at [1019, 441] on div at bounding box center [980, 439] width 113 height 28
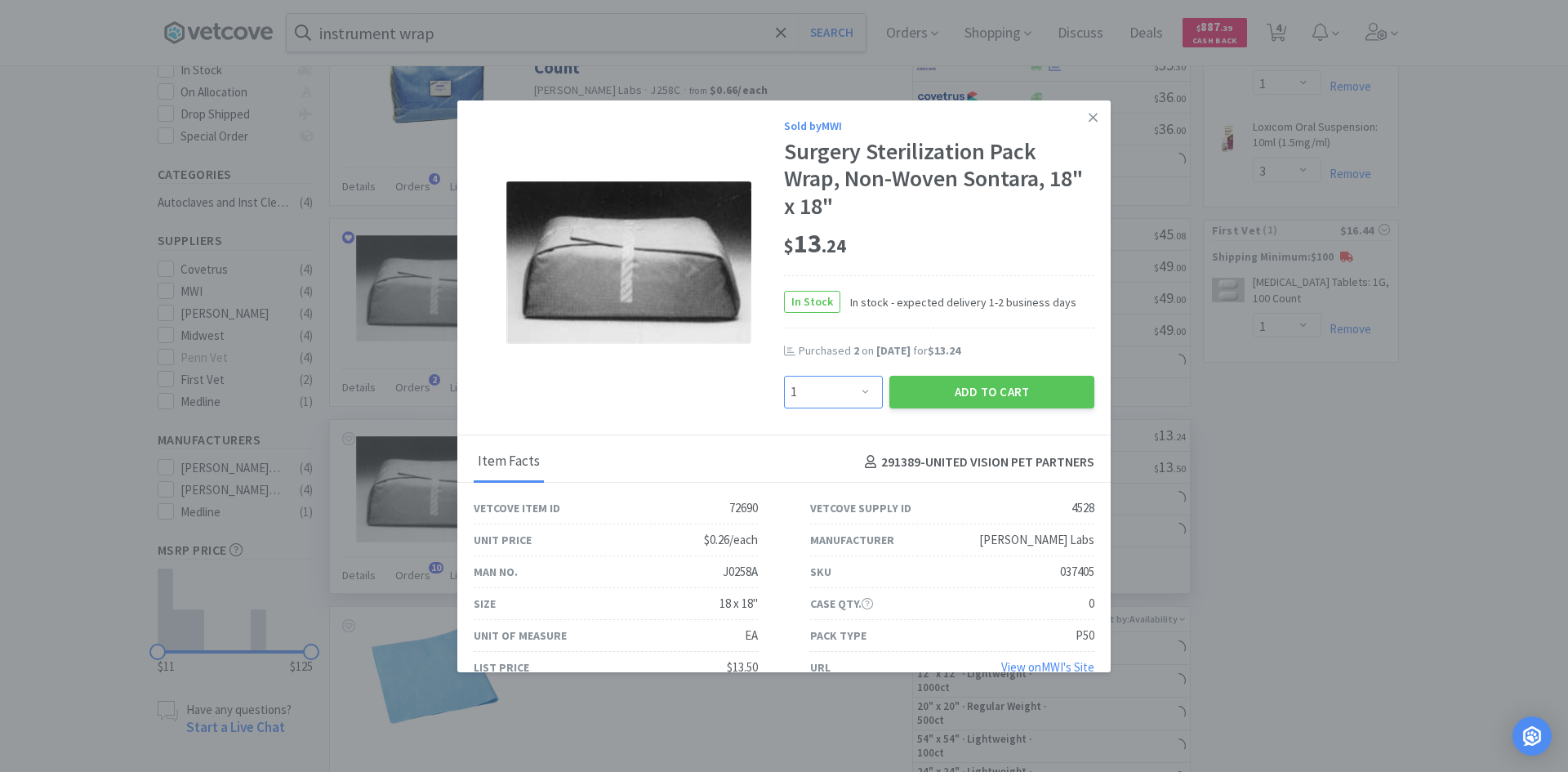
drag, startPoint x: 847, startPoint y: 384, endPoint x: 842, endPoint y: 376, distance: 9.4
click at [847, 384] on select "Enter Quantity 1 2 3 4 5 6 7 8 9 10 11 12 13 14 15 16 17 18 19 20 Enter Quantity" at bounding box center [834, 391] width 99 height 33
select select "2"
click at [784, 375] on select "Enter Quantity 1 2 3 4 5 6 7 8 9 10 11 12 13 14 15 16 17 18 19 20 Enter Quantity" at bounding box center [834, 391] width 99 height 33
click at [1009, 397] on button "Add to Cart" at bounding box center [992, 391] width 205 height 33
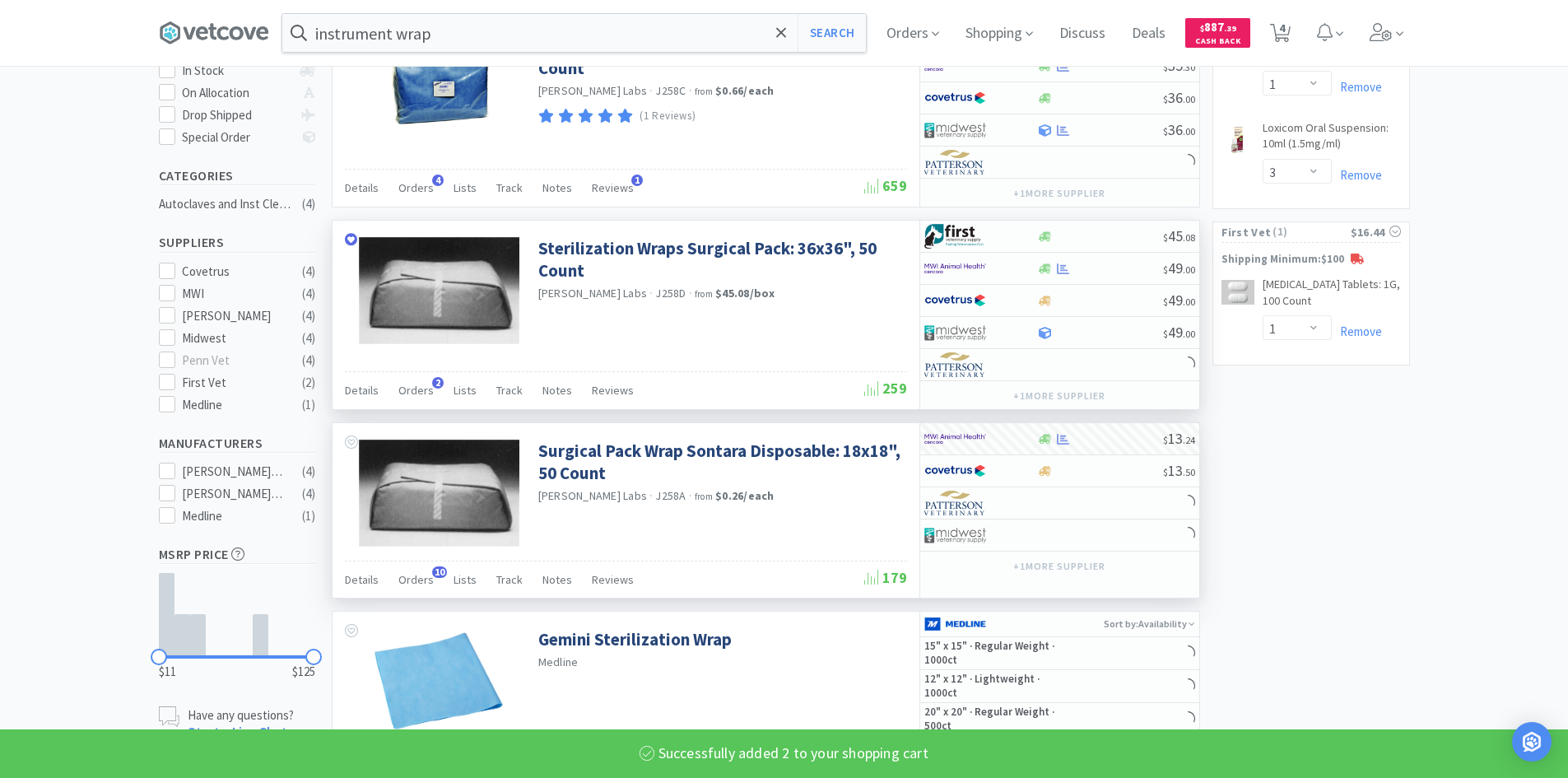
select select "2"
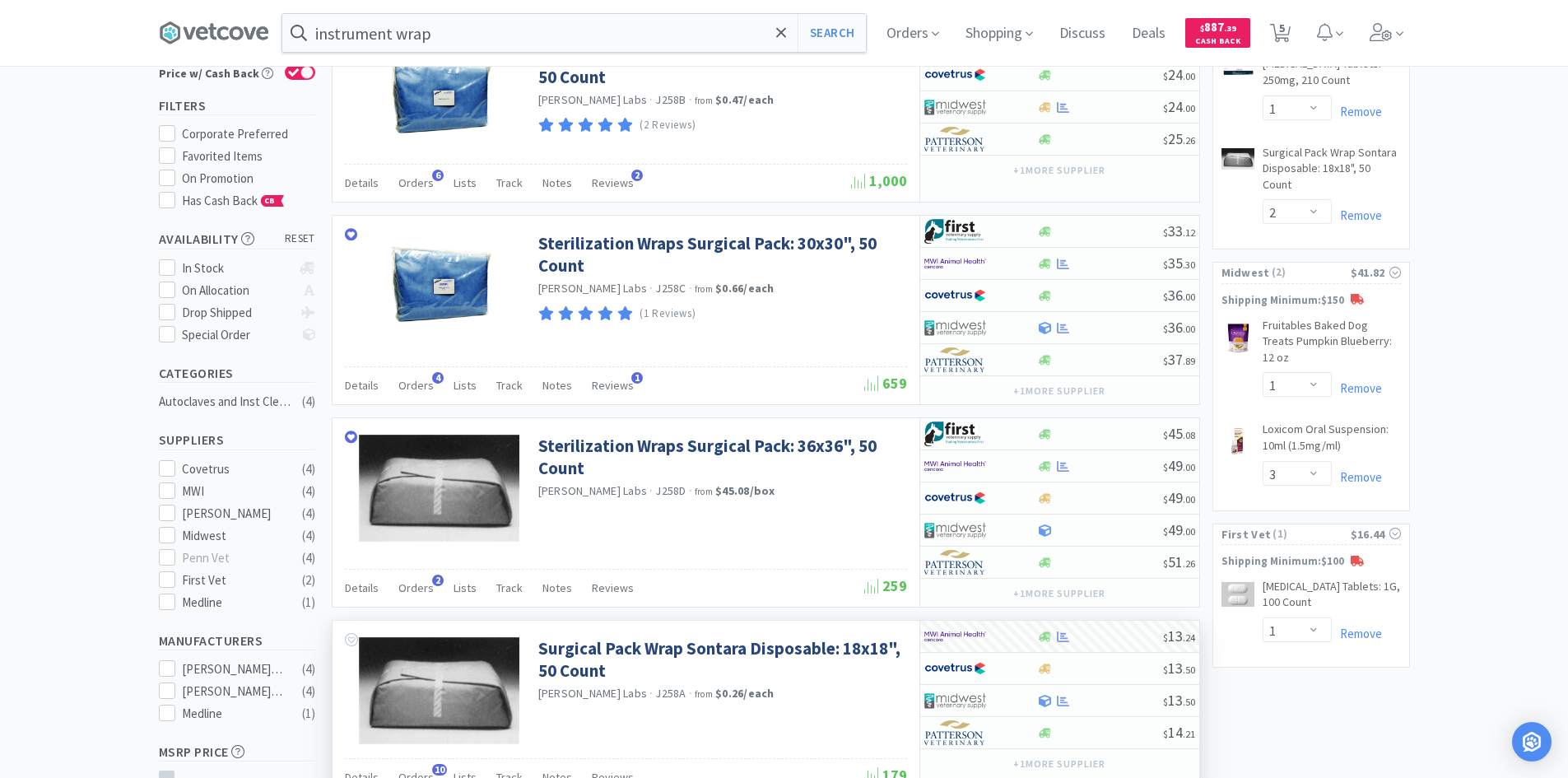
scroll to position [0, 0]
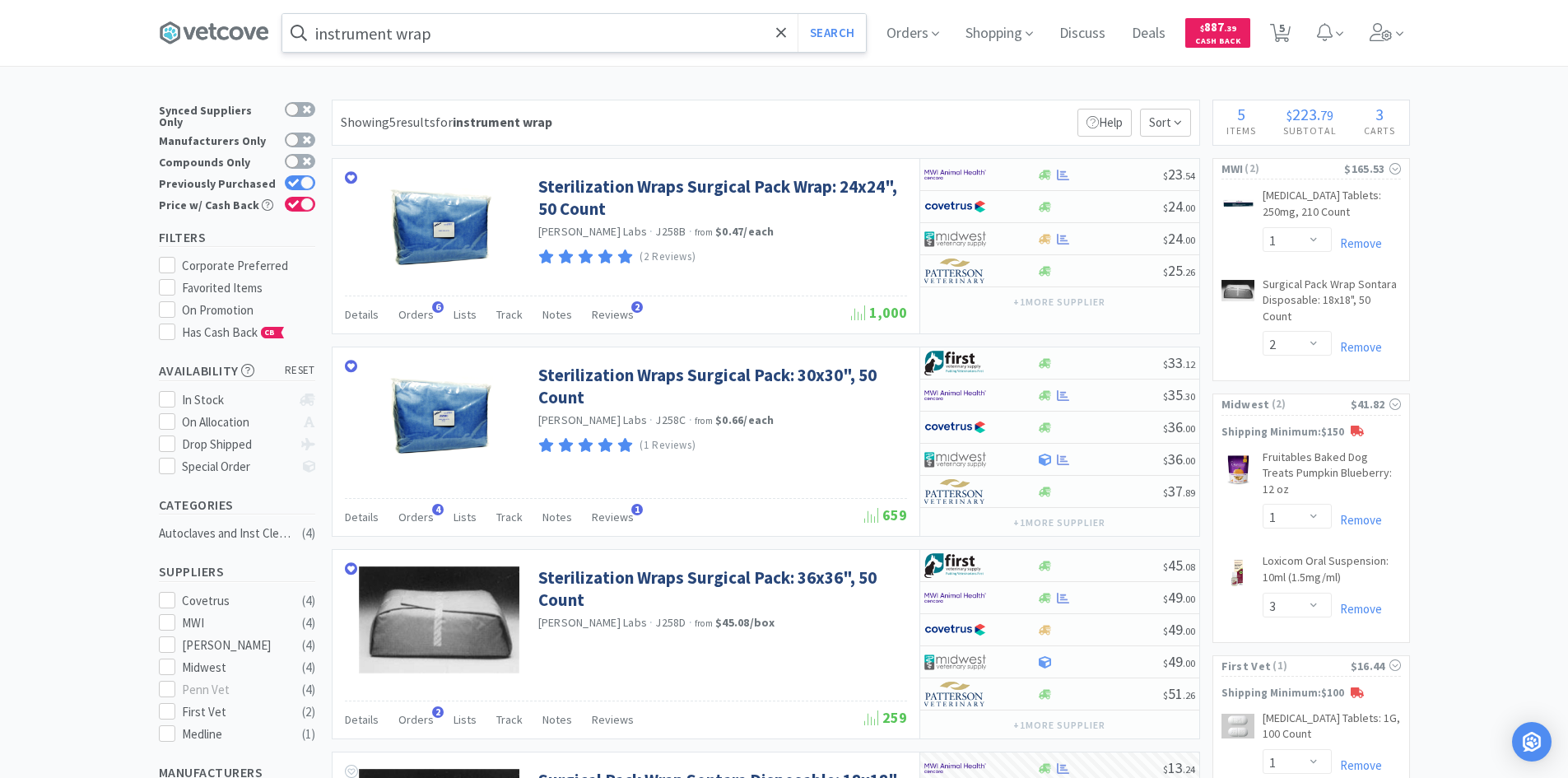
click at [464, 27] on input "instrument wrap" at bounding box center [574, 33] width 583 height 38
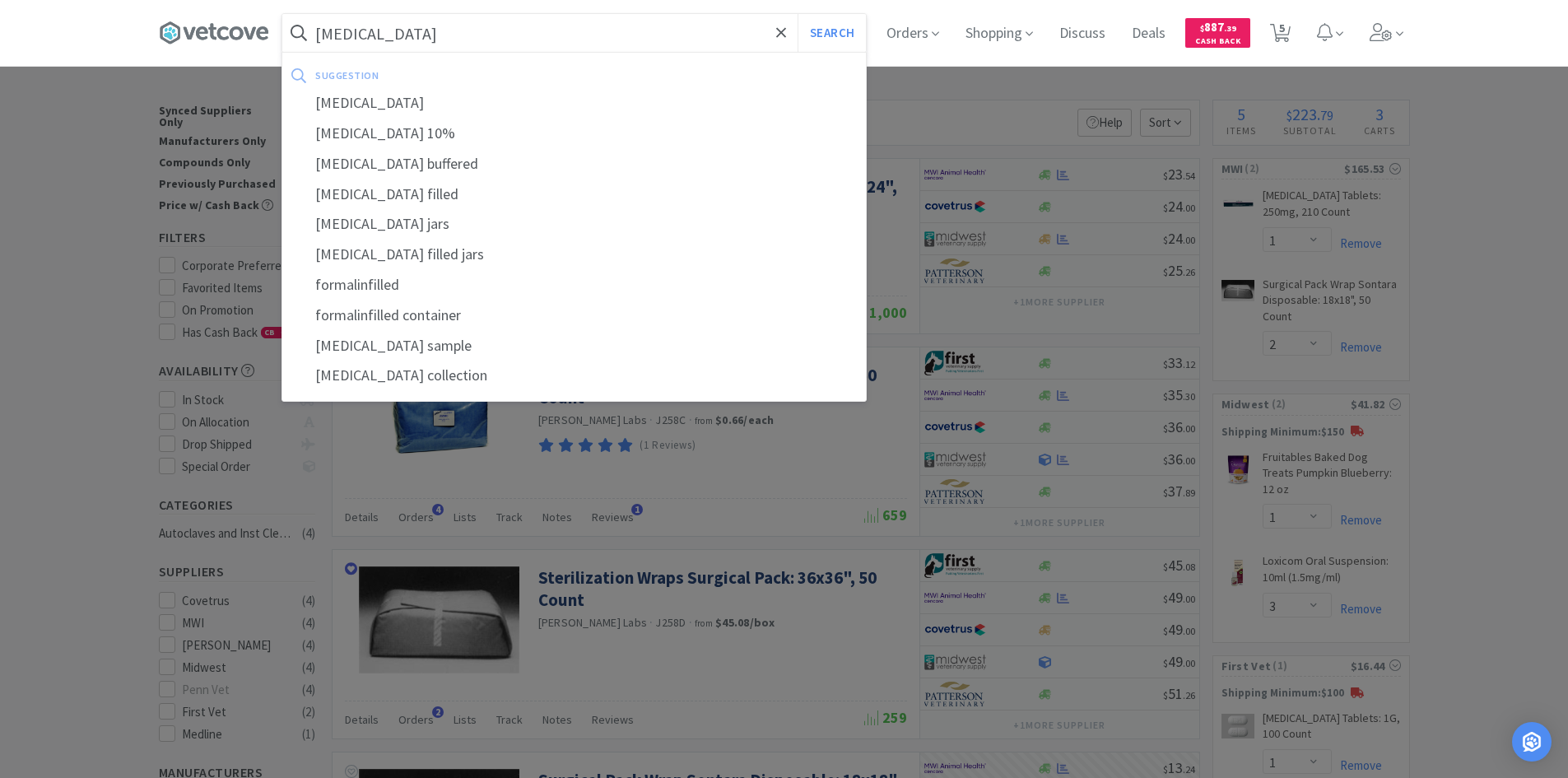
type input "[MEDICAL_DATA]"
click at [798, 14] on button "Search" at bounding box center [831, 33] width 69 height 38
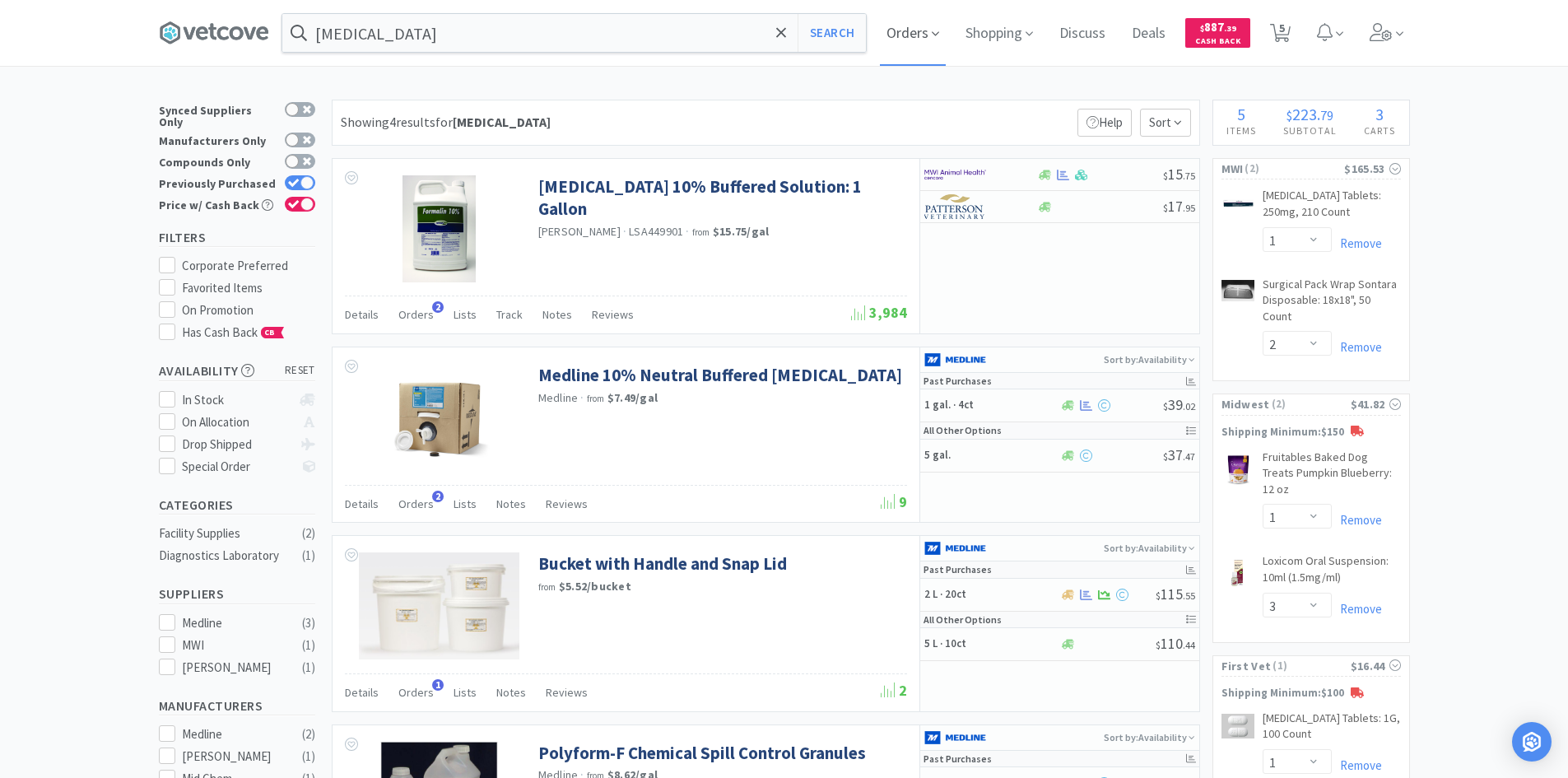
click at [932, 43] on span "Orders" at bounding box center [914, 33] width 66 height 66
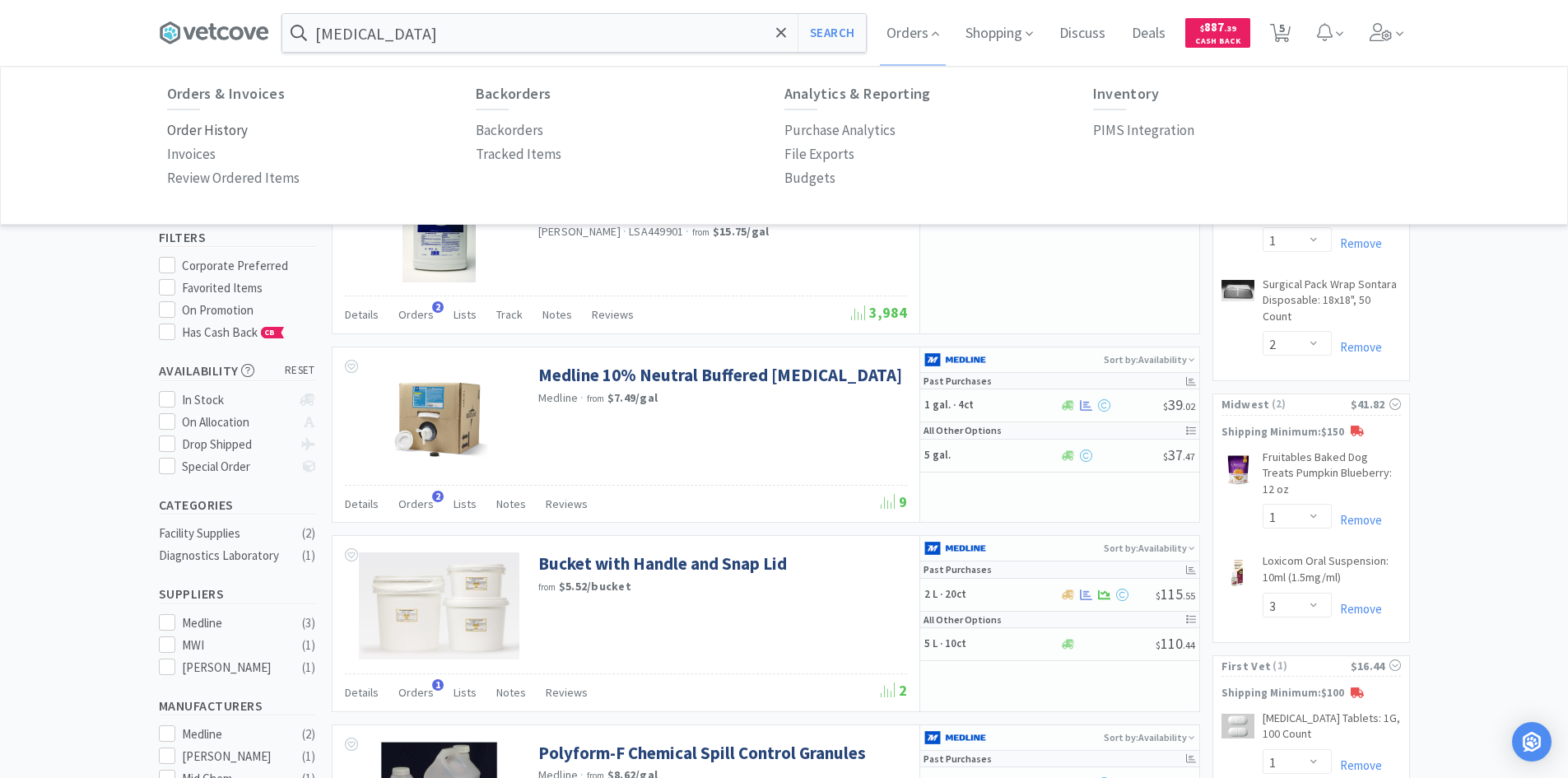
click at [219, 127] on p "Order History" at bounding box center [207, 130] width 80 height 22
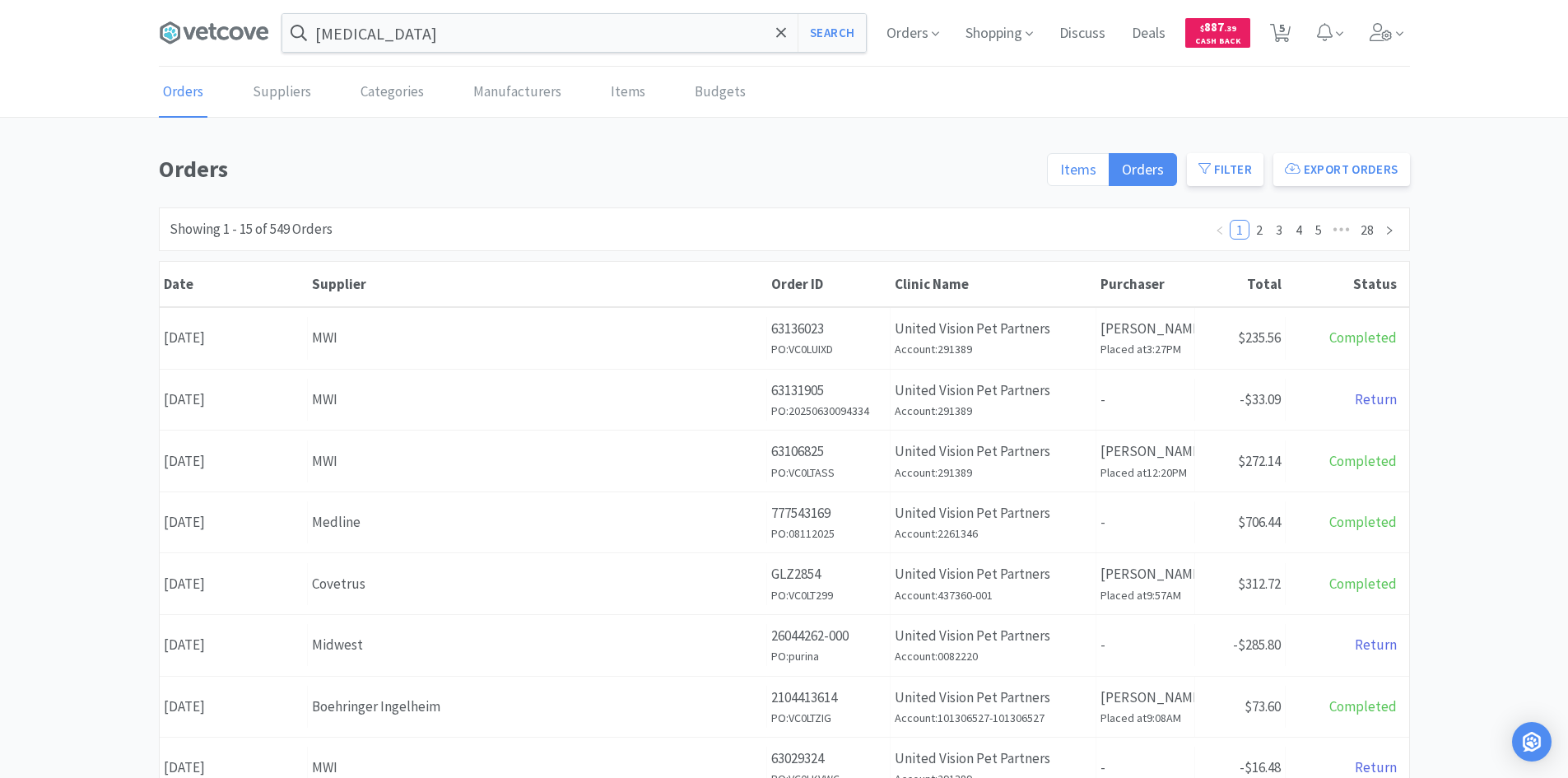
click at [1073, 167] on span "Items" at bounding box center [1078, 169] width 36 height 19
click at [1060, 174] on input "Items" at bounding box center [1060, 174] width 0 height 0
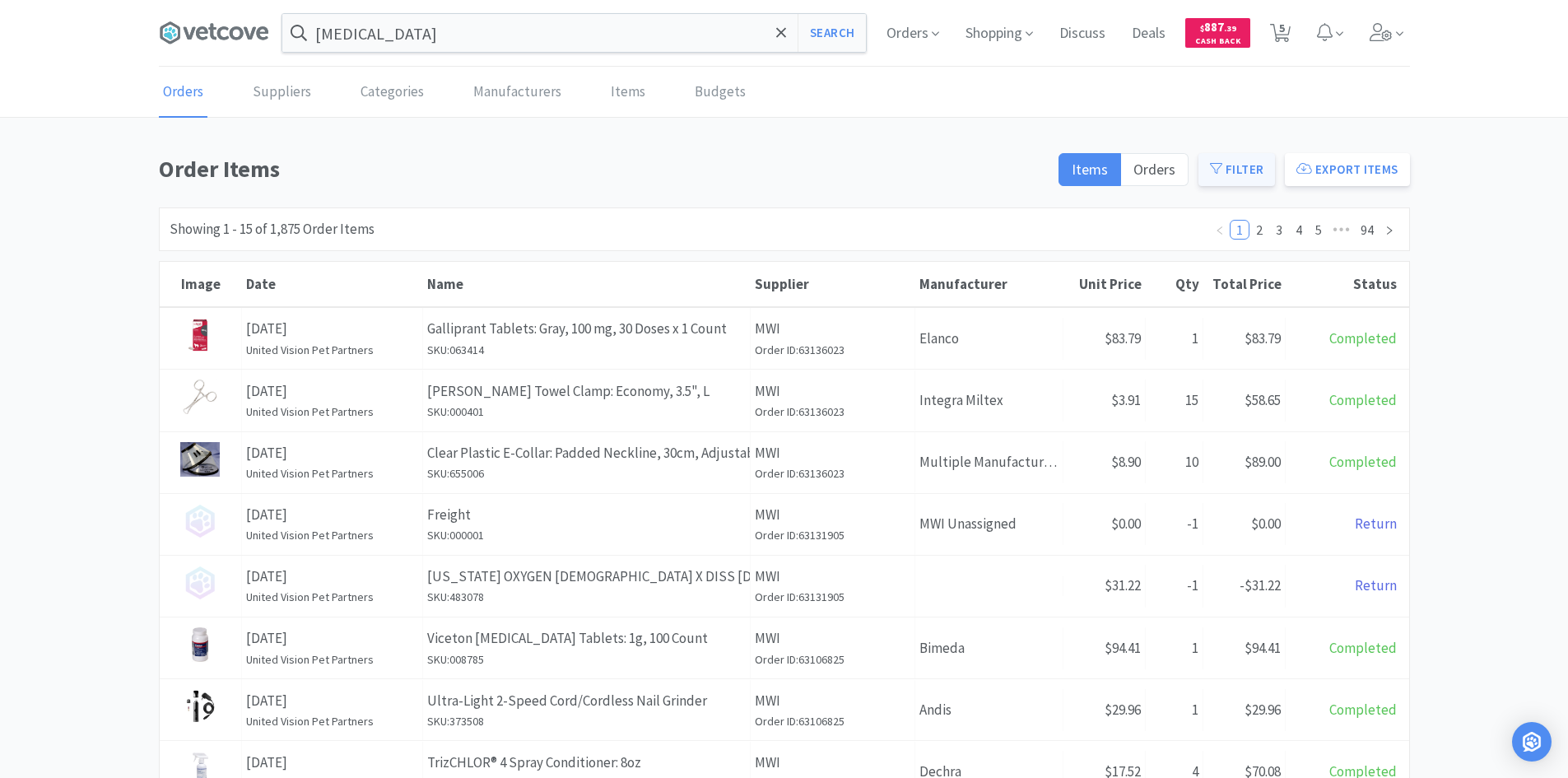
click at [1218, 168] on icon at bounding box center [1216, 168] width 13 height 13
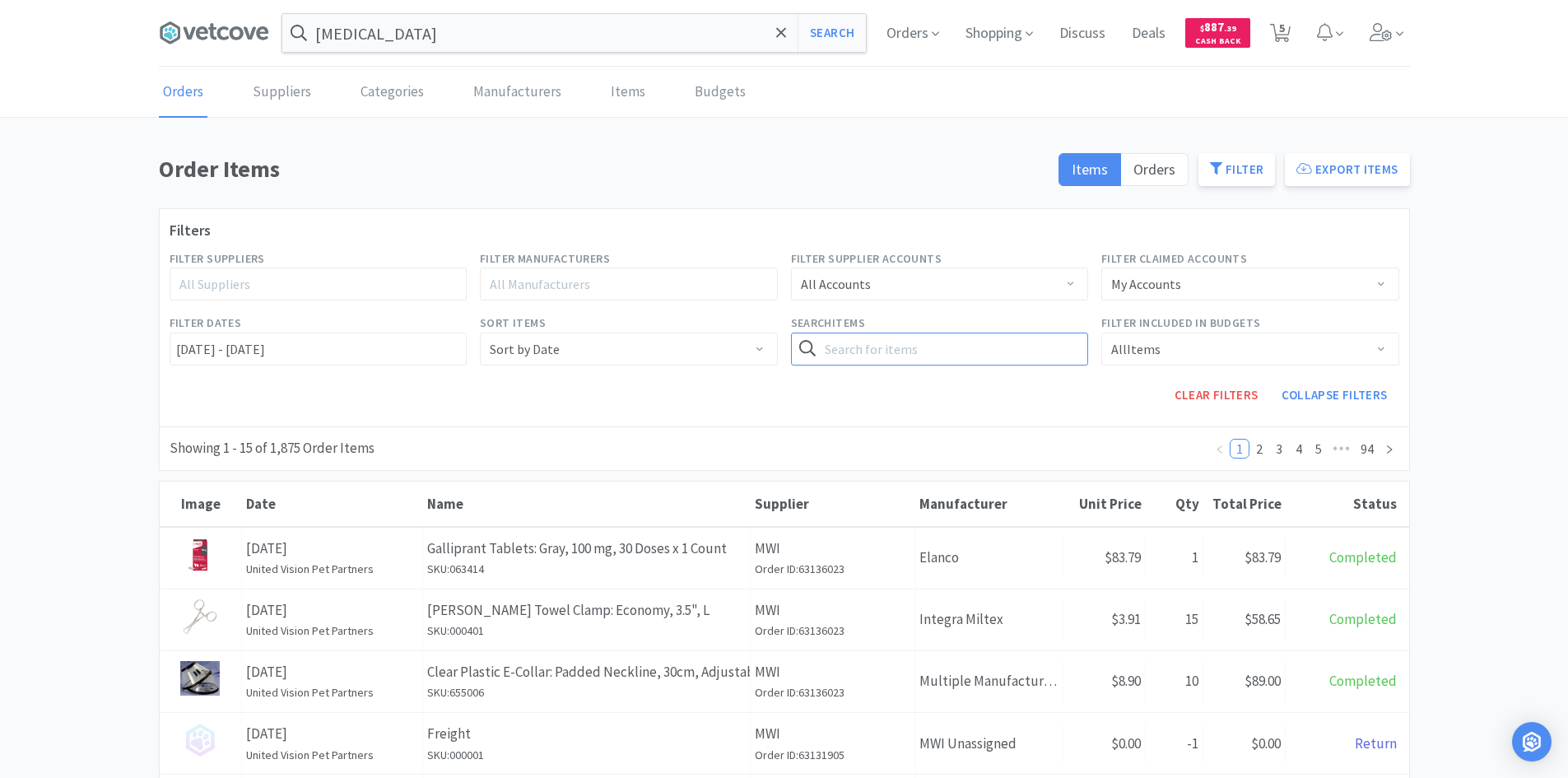
click at [901, 356] on input "text" at bounding box center [940, 349] width 298 height 33
type input "[MEDICAL_DATA]"
click at [1021, 333] on button "Search" at bounding box center [1055, 349] width 68 height 33
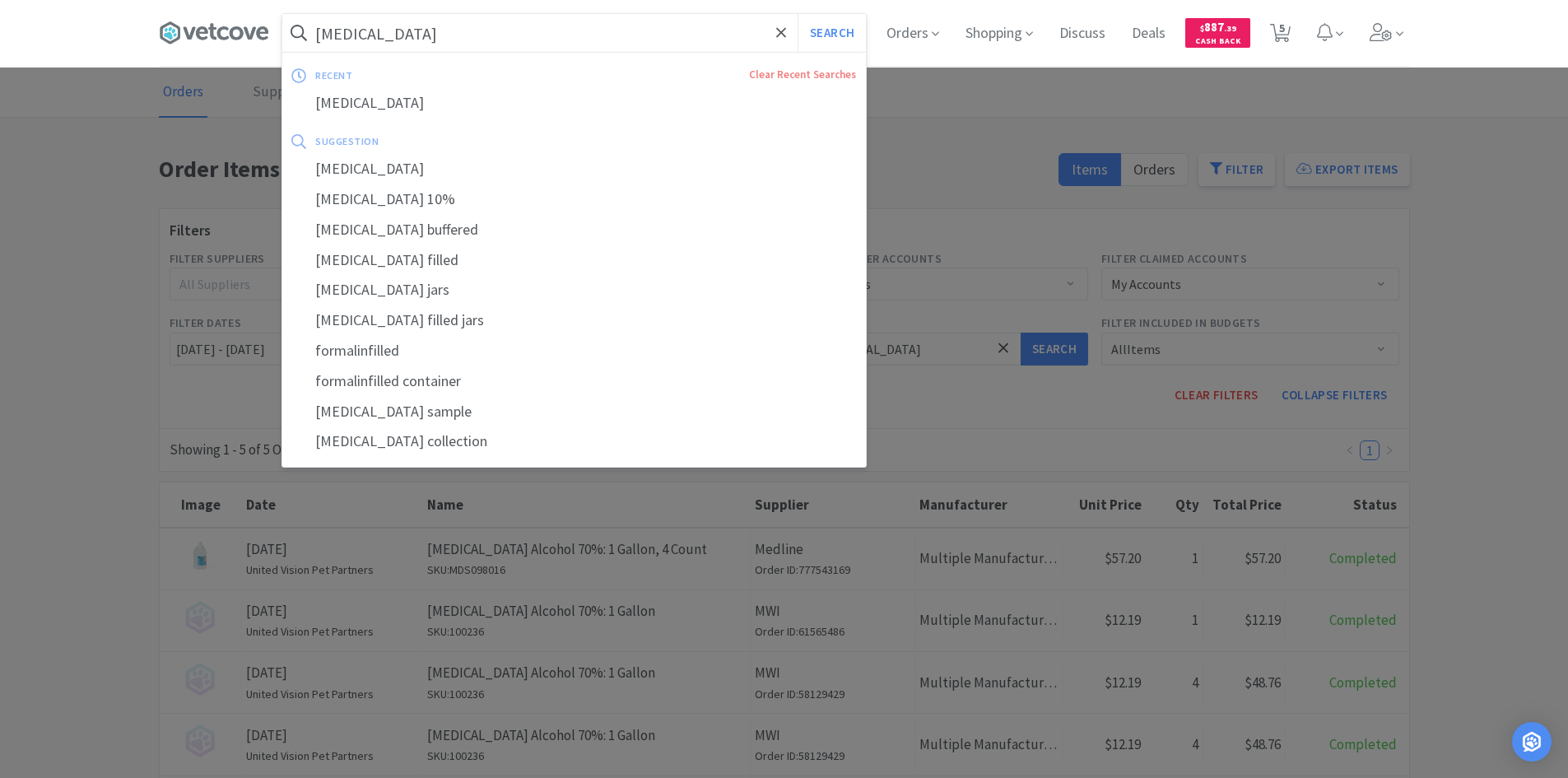
click at [494, 29] on input "[MEDICAL_DATA]" at bounding box center [574, 33] width 583 height 38
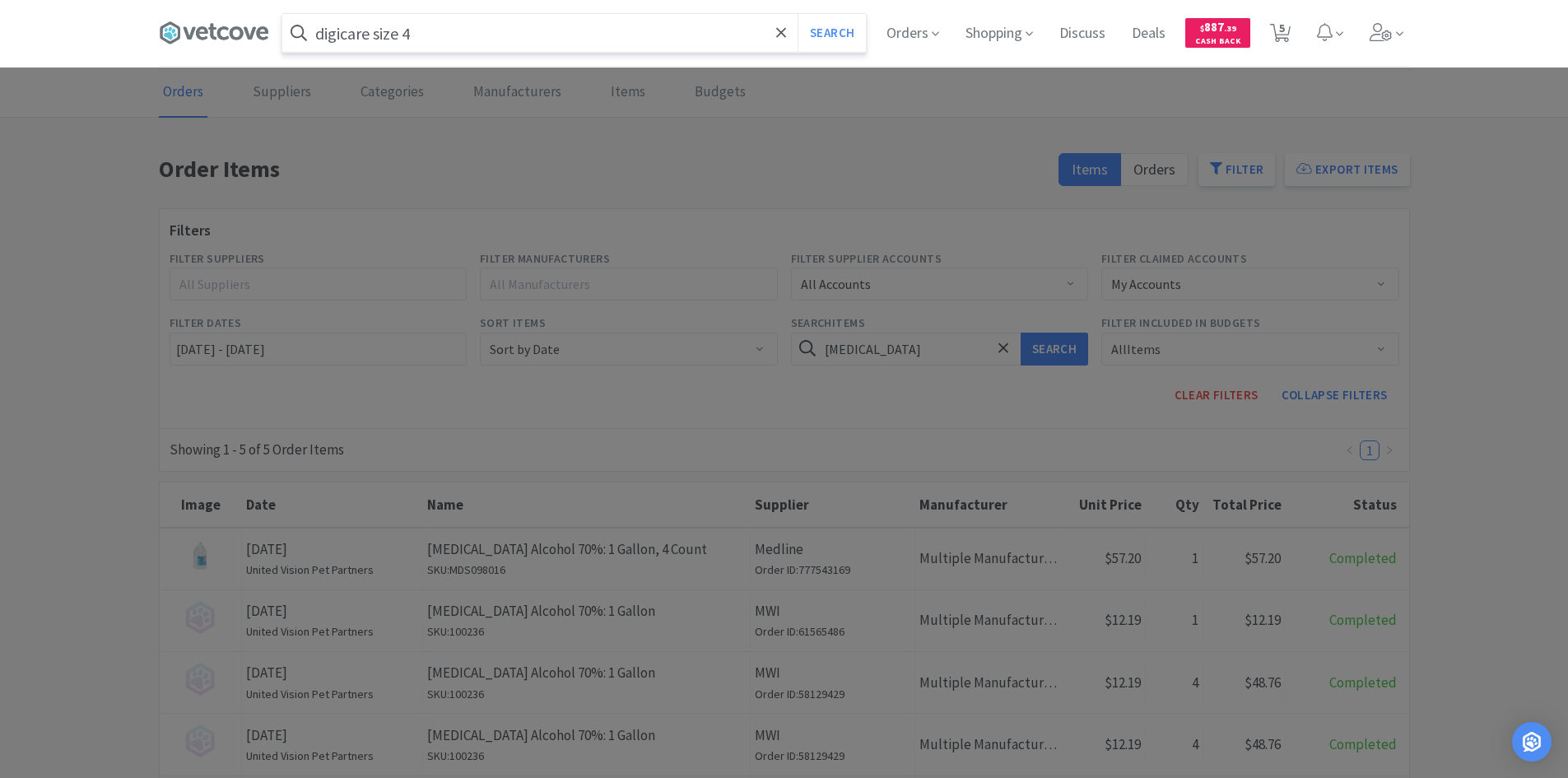
type input "digicare size 4"
click at [798, 14] on button "Search" at bounding box center [831, 33] width 69 height 38
select select "1"
select select "2"
select select "1"
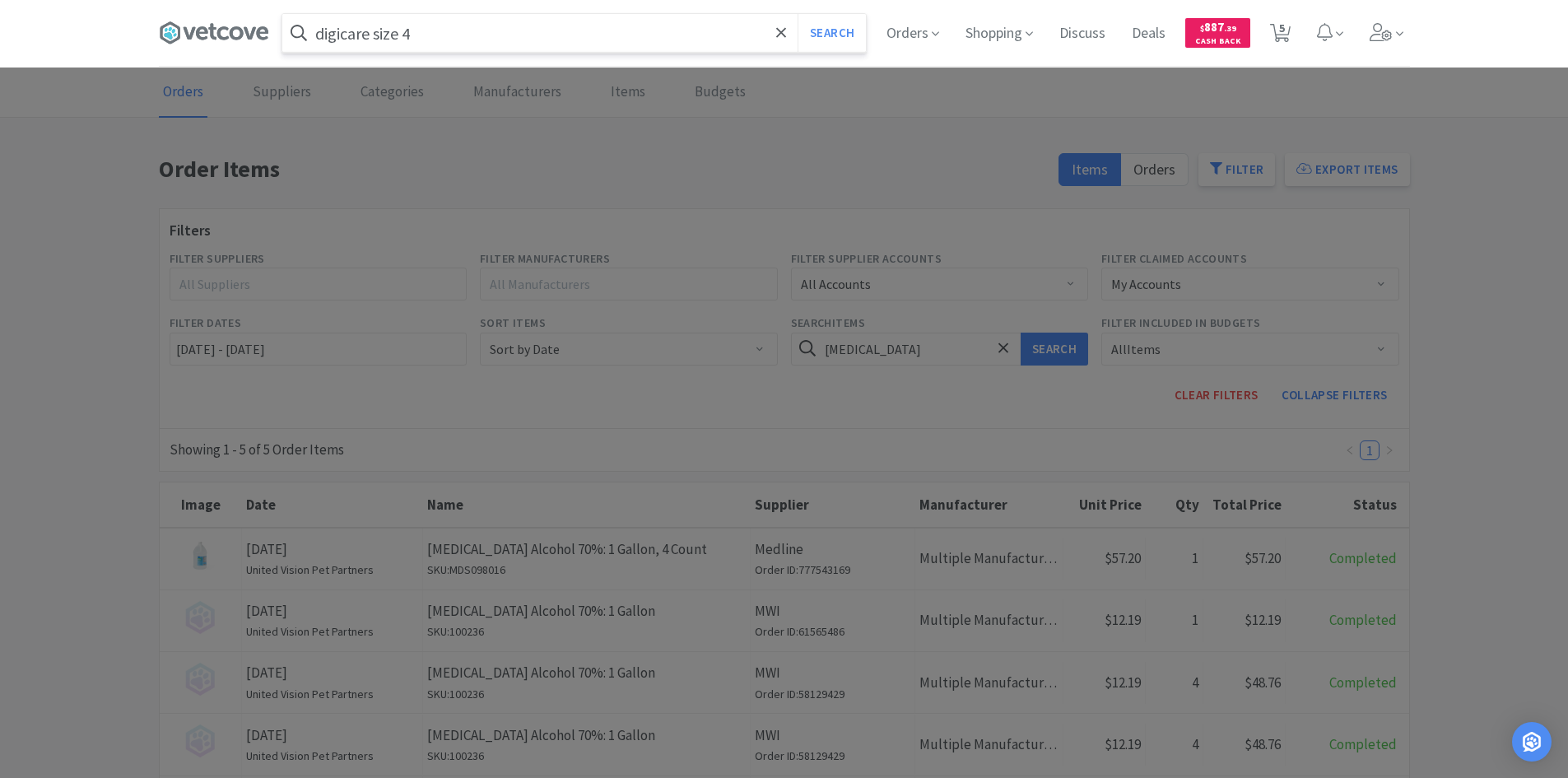
select select "3"
select select "1"
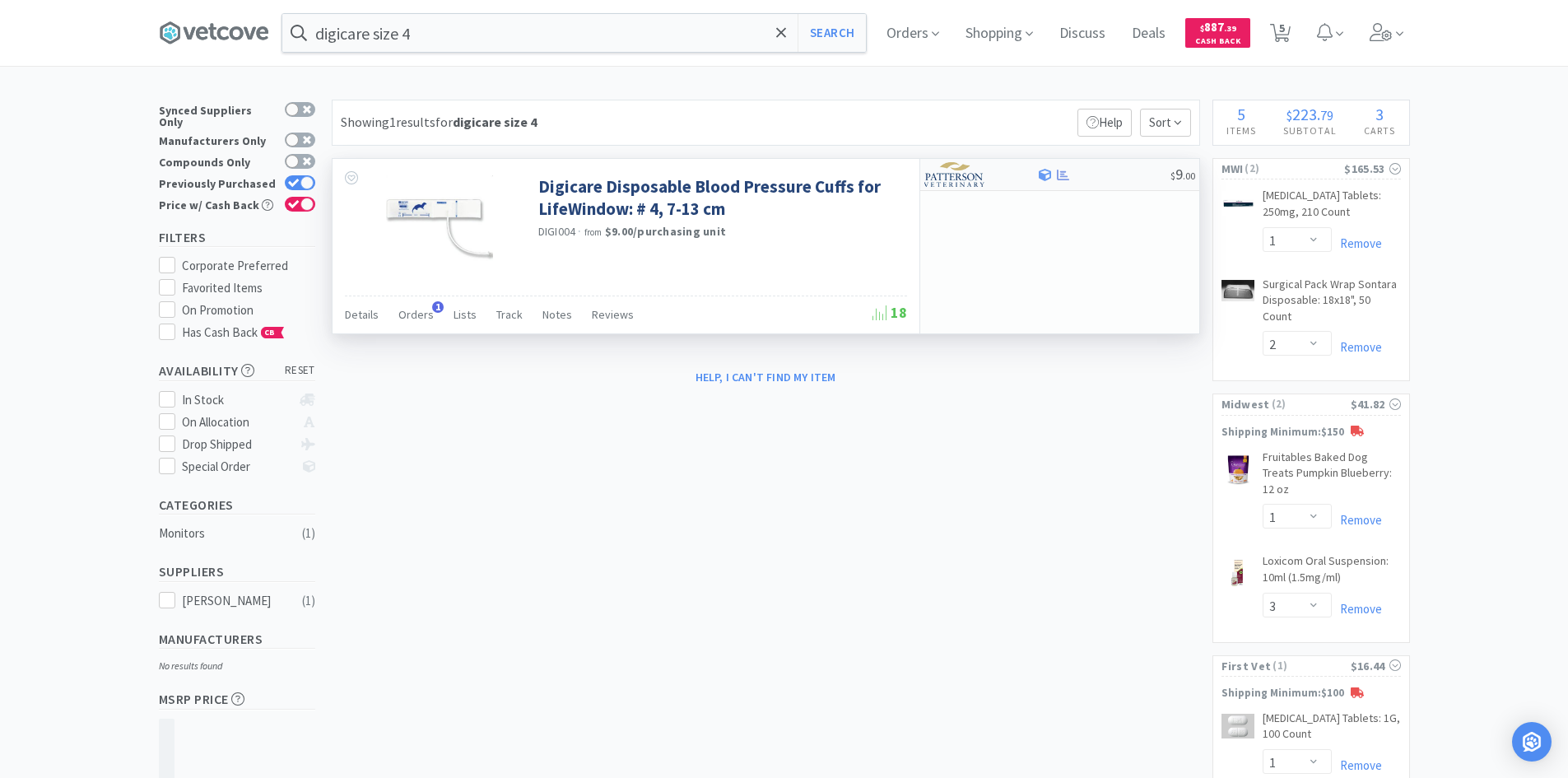
click at [1018, 187] on div at bounding box center [980, 174] width 113 height 28
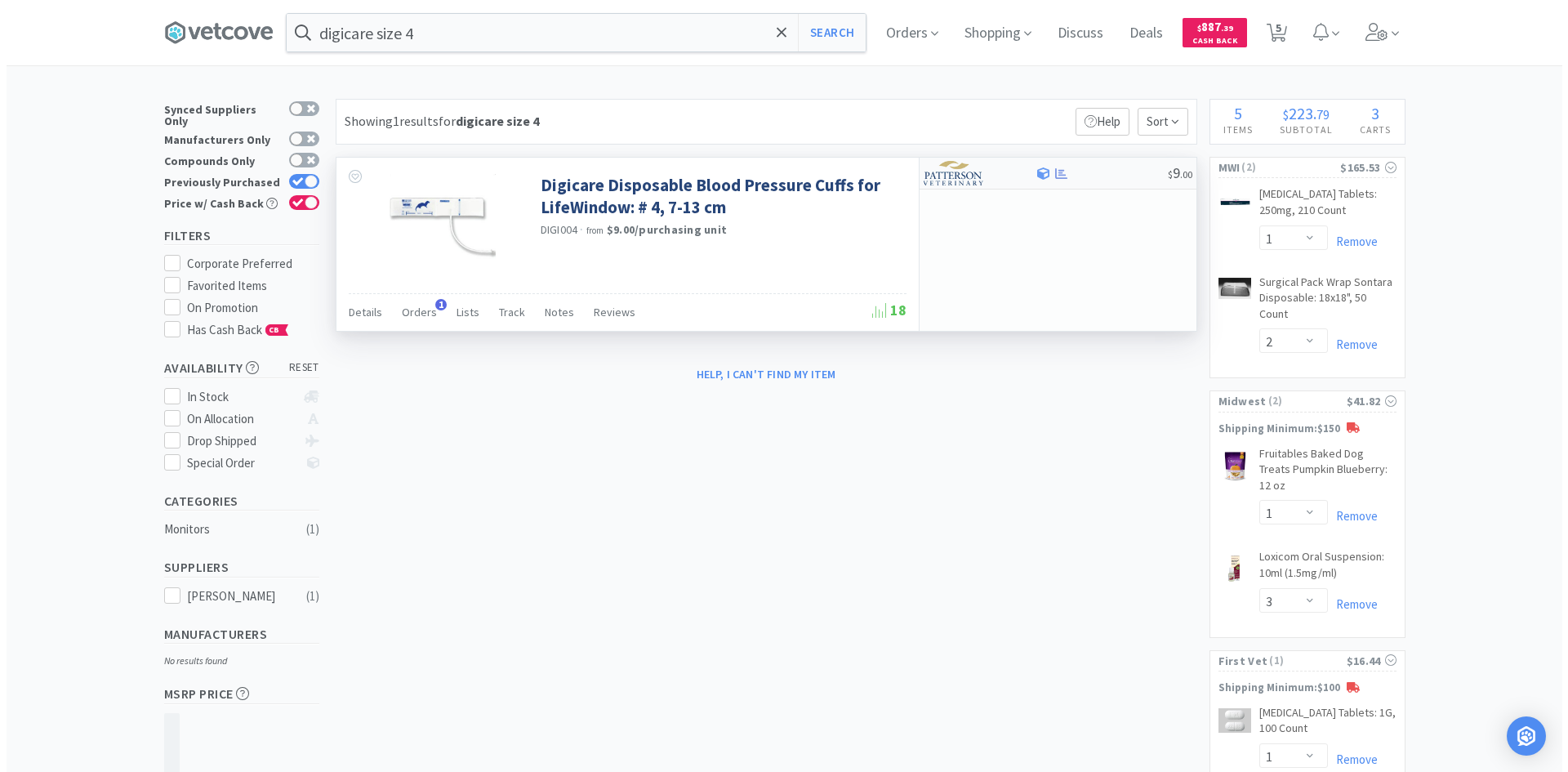
select select "1"
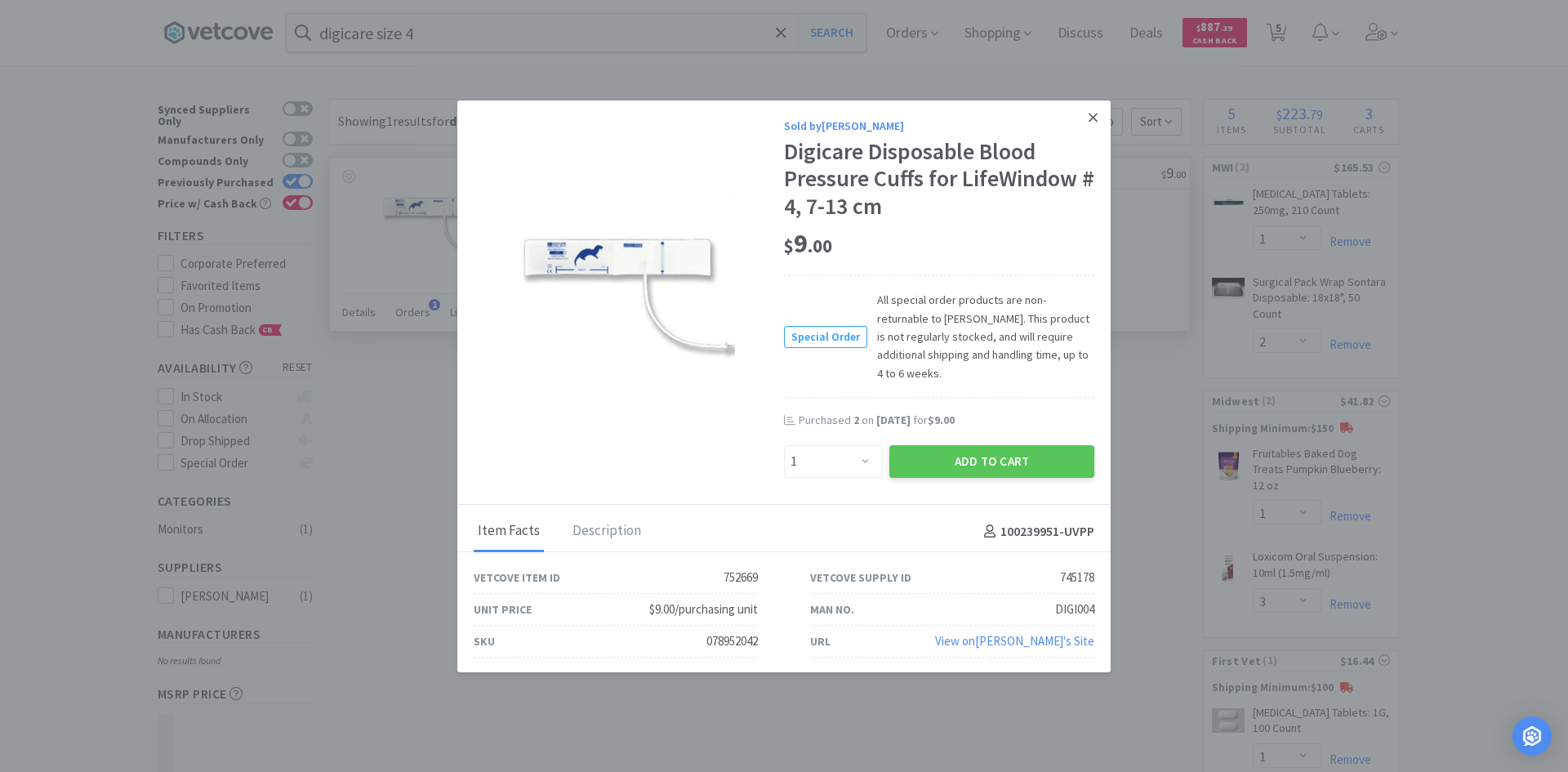
click at [1086, 126] on link at bounding box center [1093, 118] width 29 height 35
